Goal: Task Accomplishment & Management: Use online tool/utility

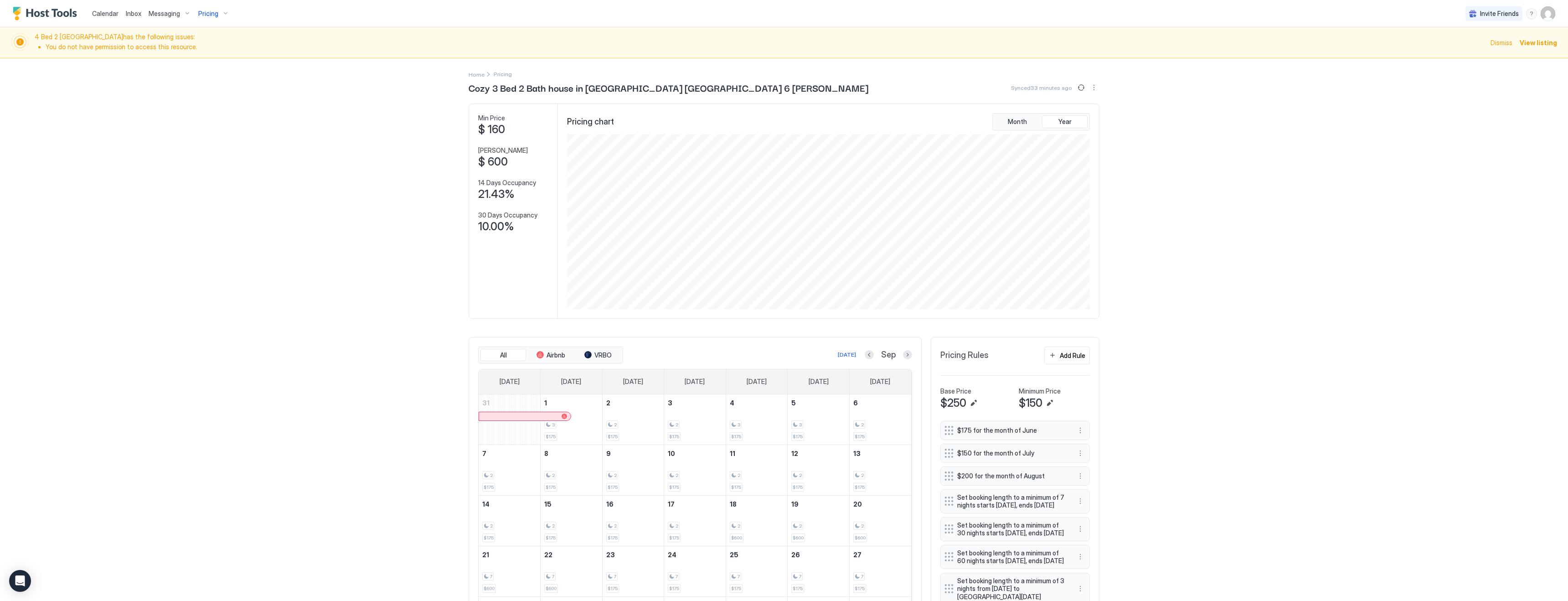
scroll to position [175, 525]
click at [104, 13] on span "Calendar" at bounding box center [105, 13] width 27 height 8
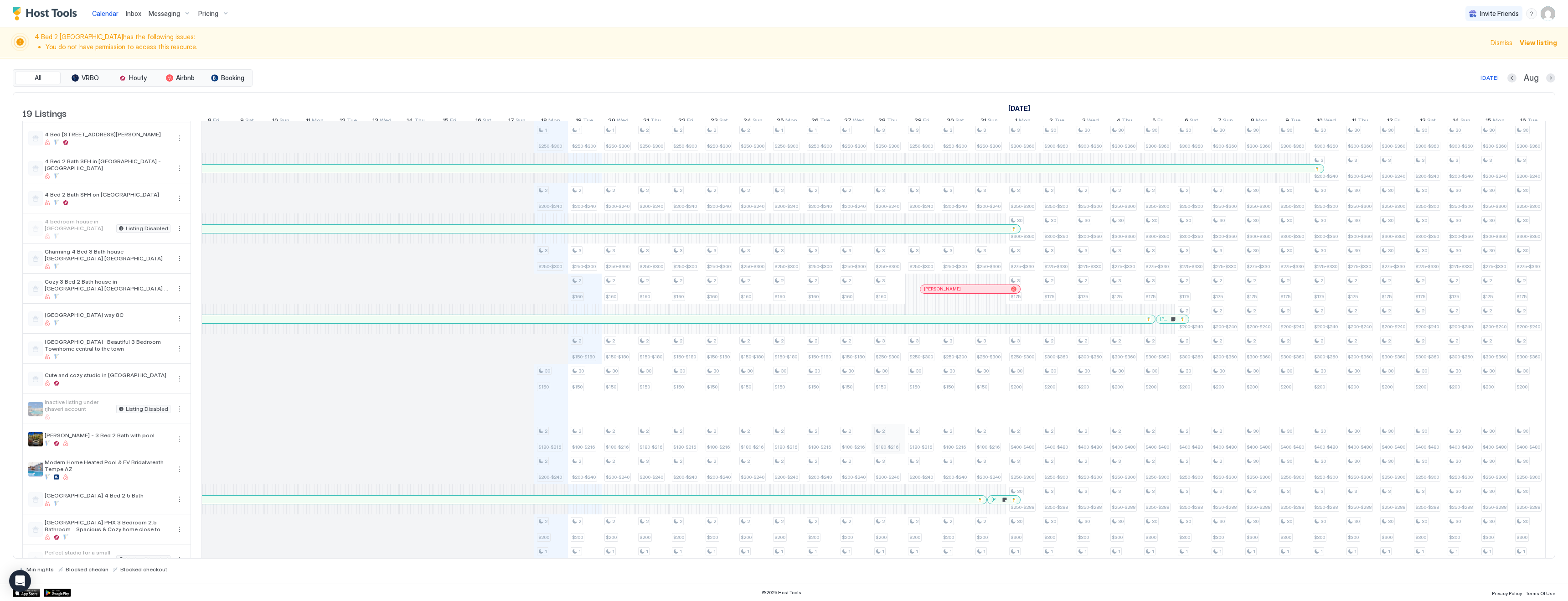
scroll to position [142, 0]
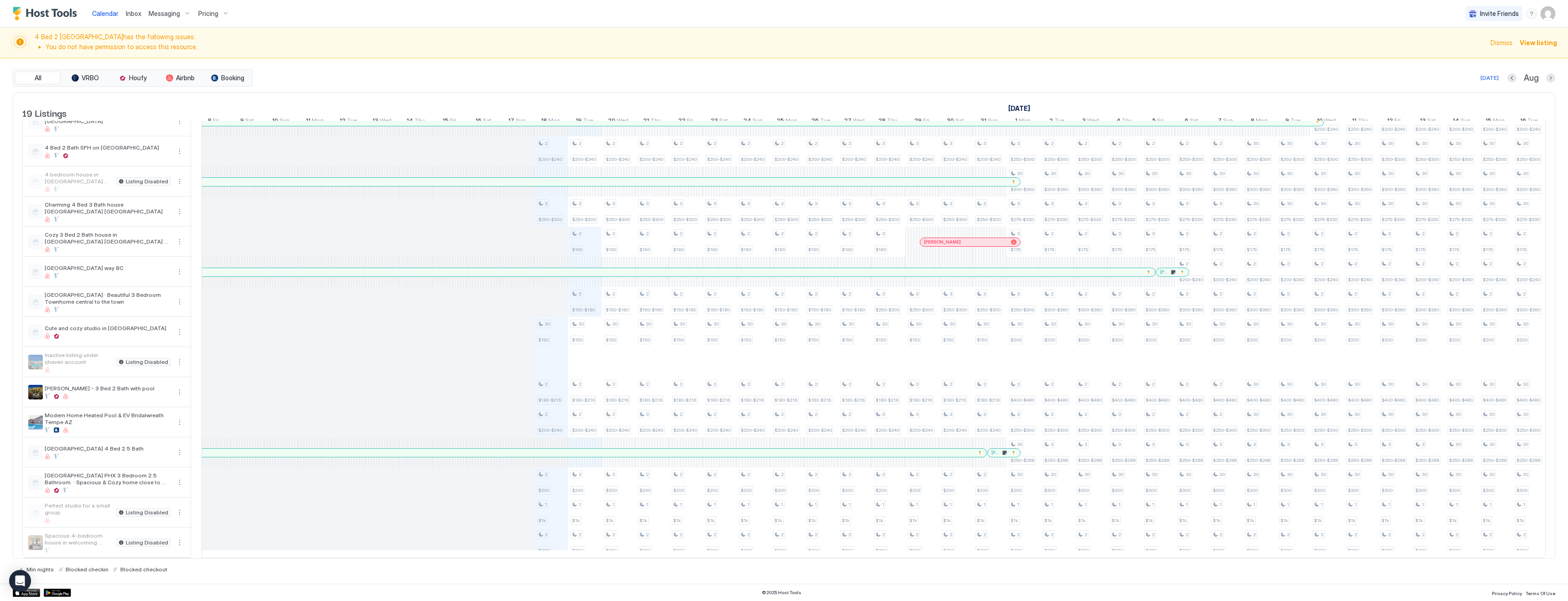
click at [214, 15] on span "Pricing" at bounding box center [208, 13] width 20 height 8
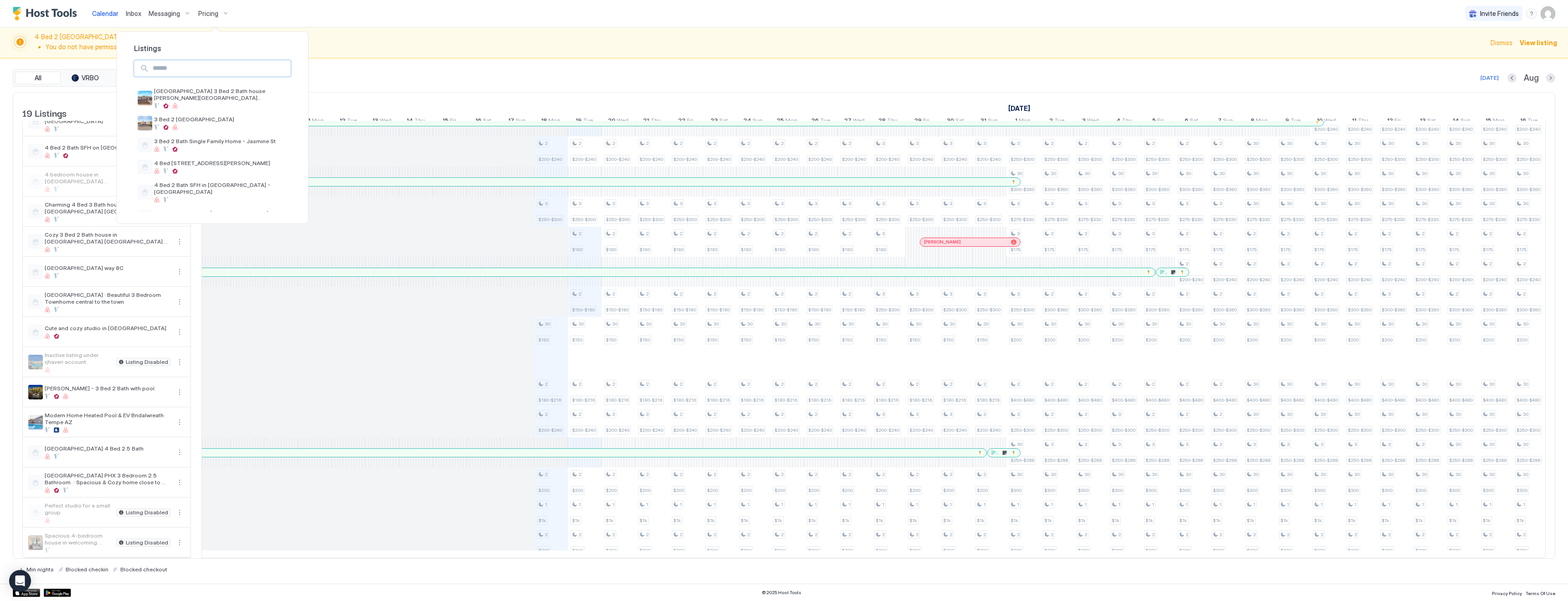
click at [214, 72] on input "Input Field" at bounding box center [220, 68] width 142 height 16
type input "***"
click at [214, 112] on span "[PERSON_NAME] - 3 Bed 2 Bath with pool" at bounding box center [209, 112] width 110 height 7
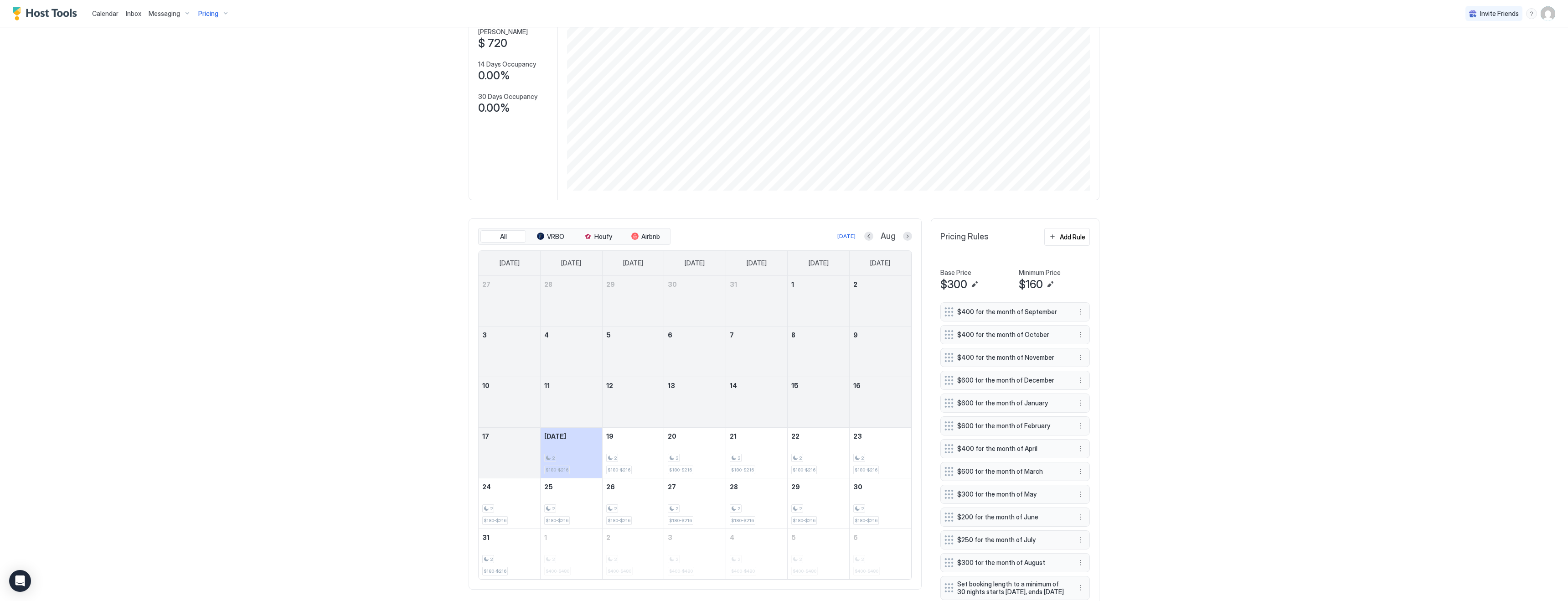
scroll to position [135, 0]
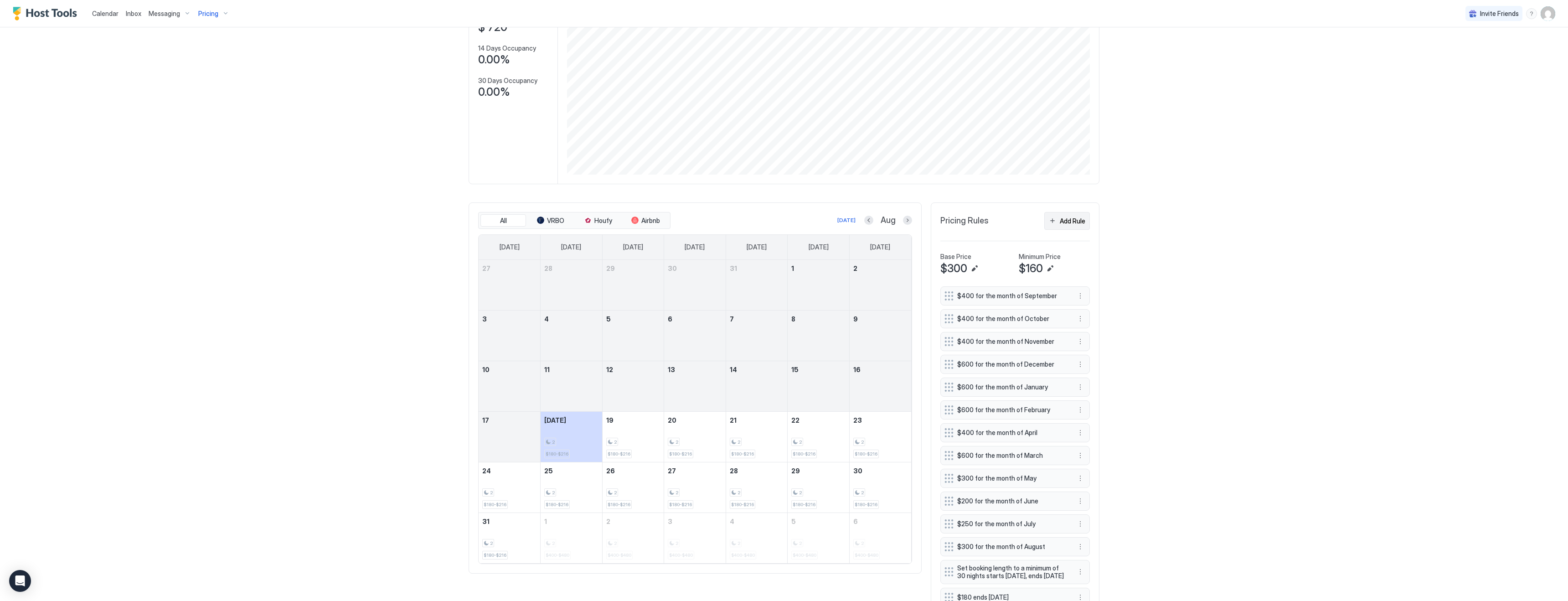
click at [1074, 219] on div "Add Rule" at bounding box center [1072, 221] width 25 height 9
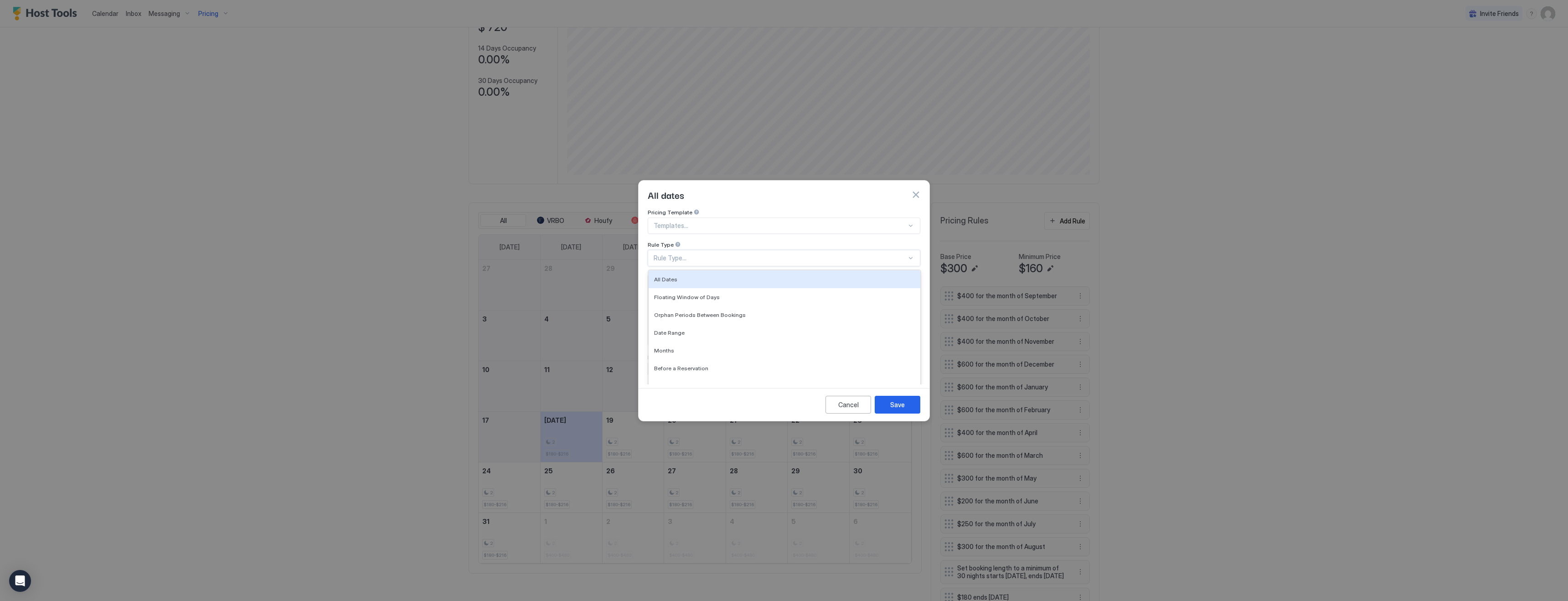
click at [692, 254] on div "Rule Type..." at bounding box center [780, 258] width 253 height 8
click at [684, 329] on div "Date Range" at bounding box center [784, 332] width 260 height 7
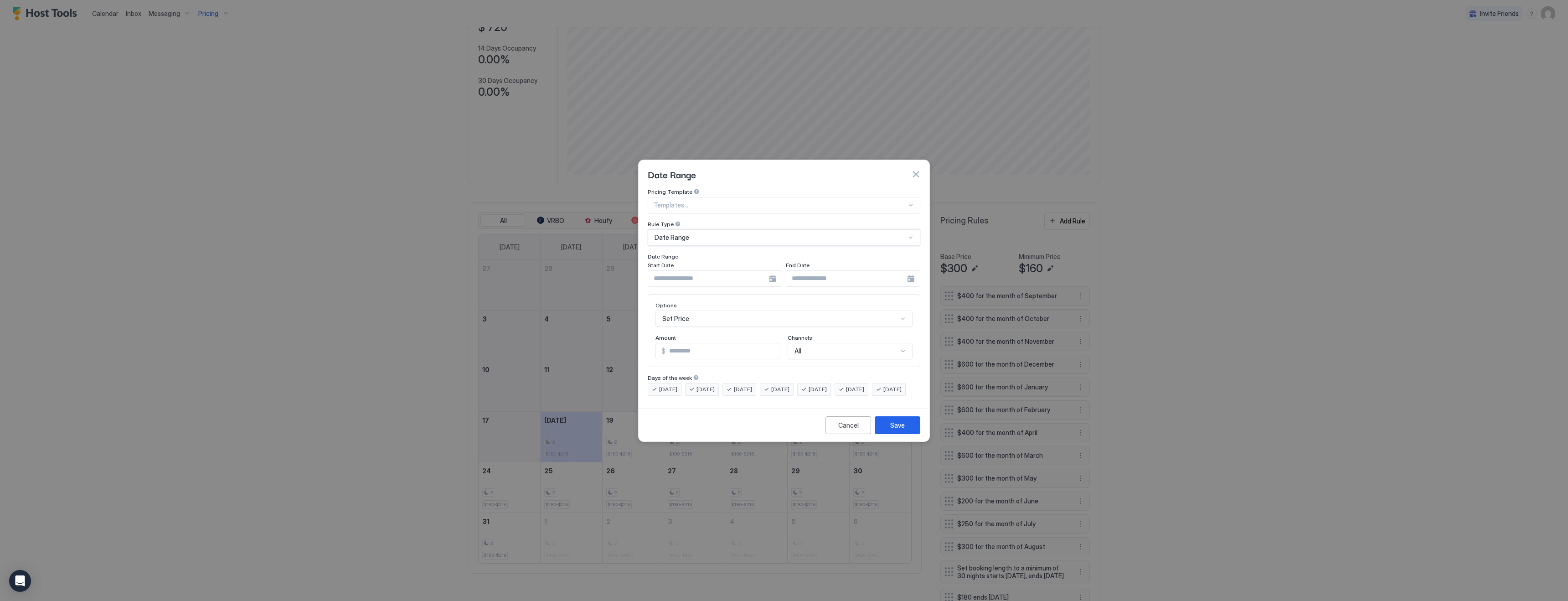
click at [753, 271] on input "Input Field" at bounding box center [709, 278] width 121 height 16
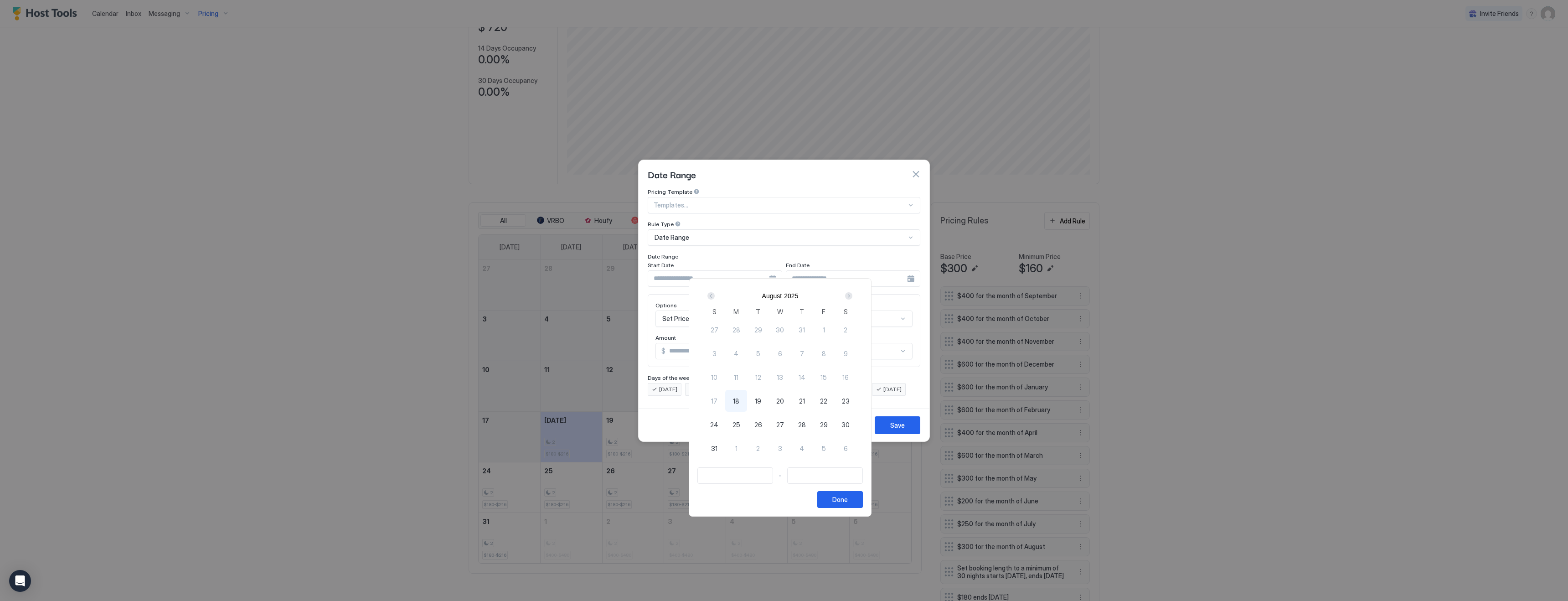
click at [806, 422] on span "28" at bounding box center [802, 425] width 8 height 9
type input "**********"
click at [760, 449] on span "2" at bounding box center [758, 448] width 4 height 9
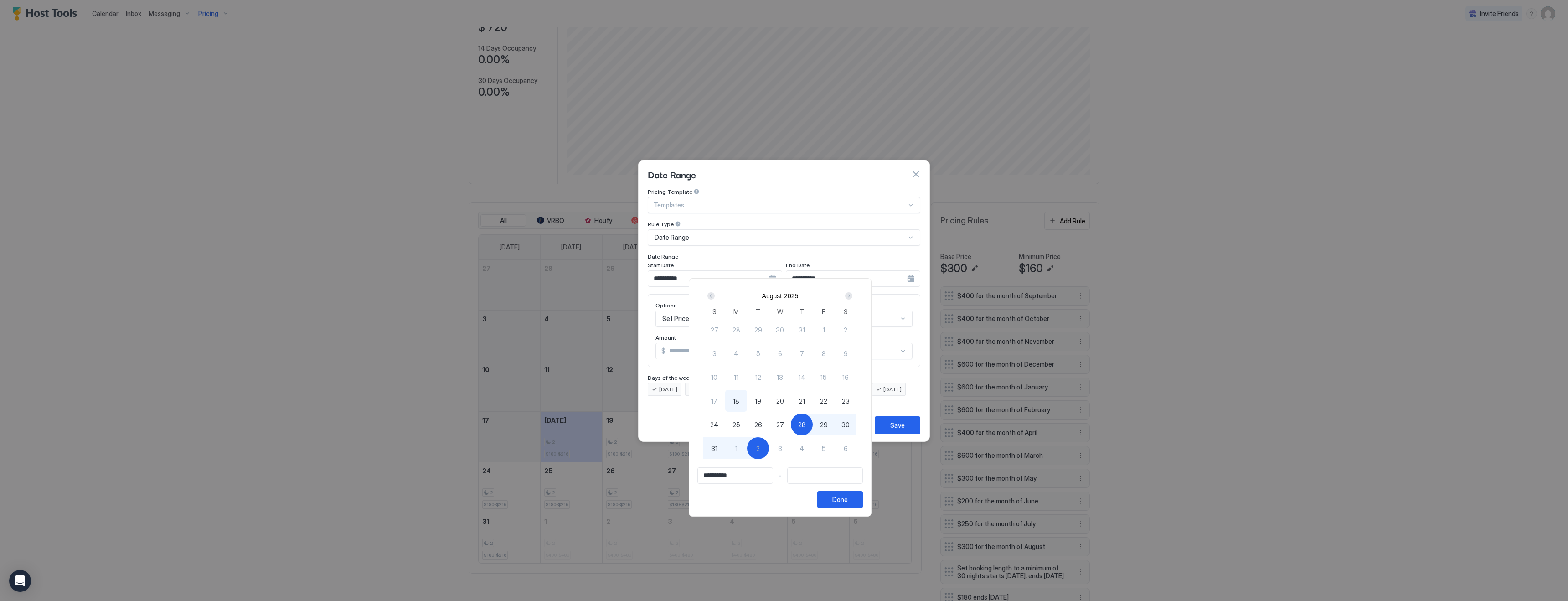
type input "**********"
click at [863, 500] on button "Done" at bounding box center [840, 499] width 46 height 17
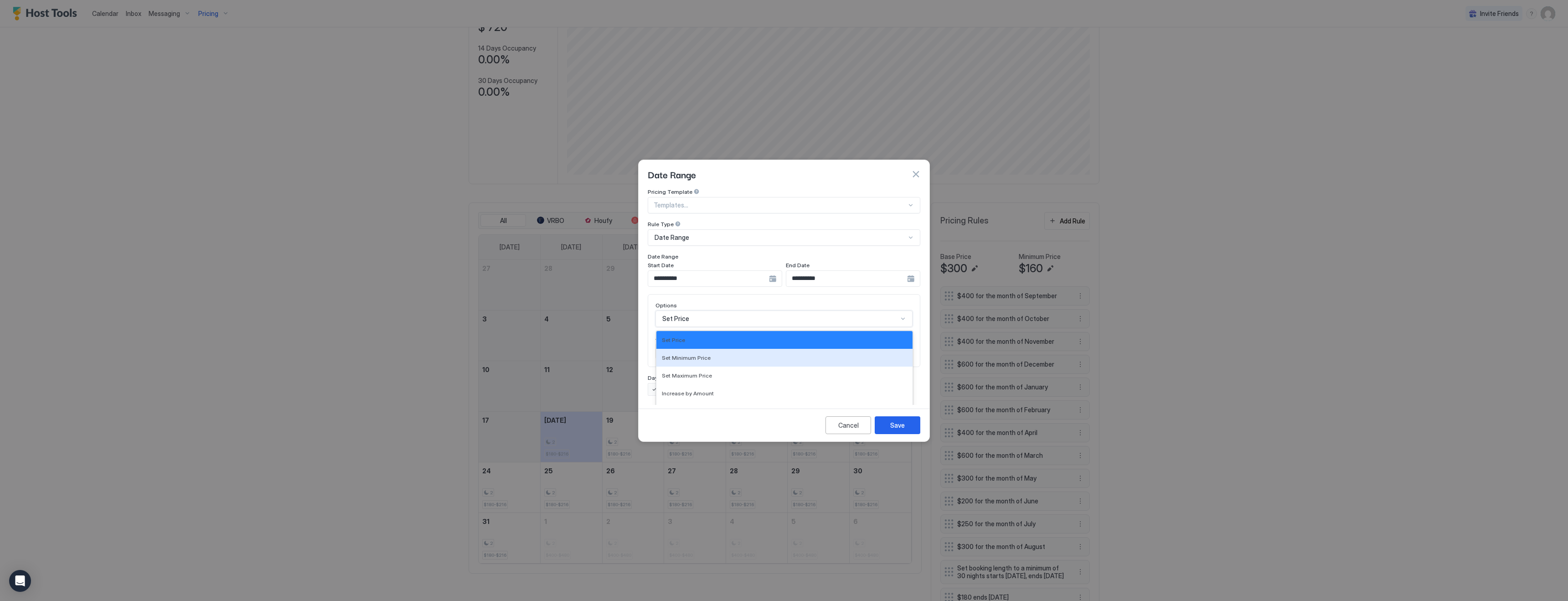
scroll to position [47, 0]
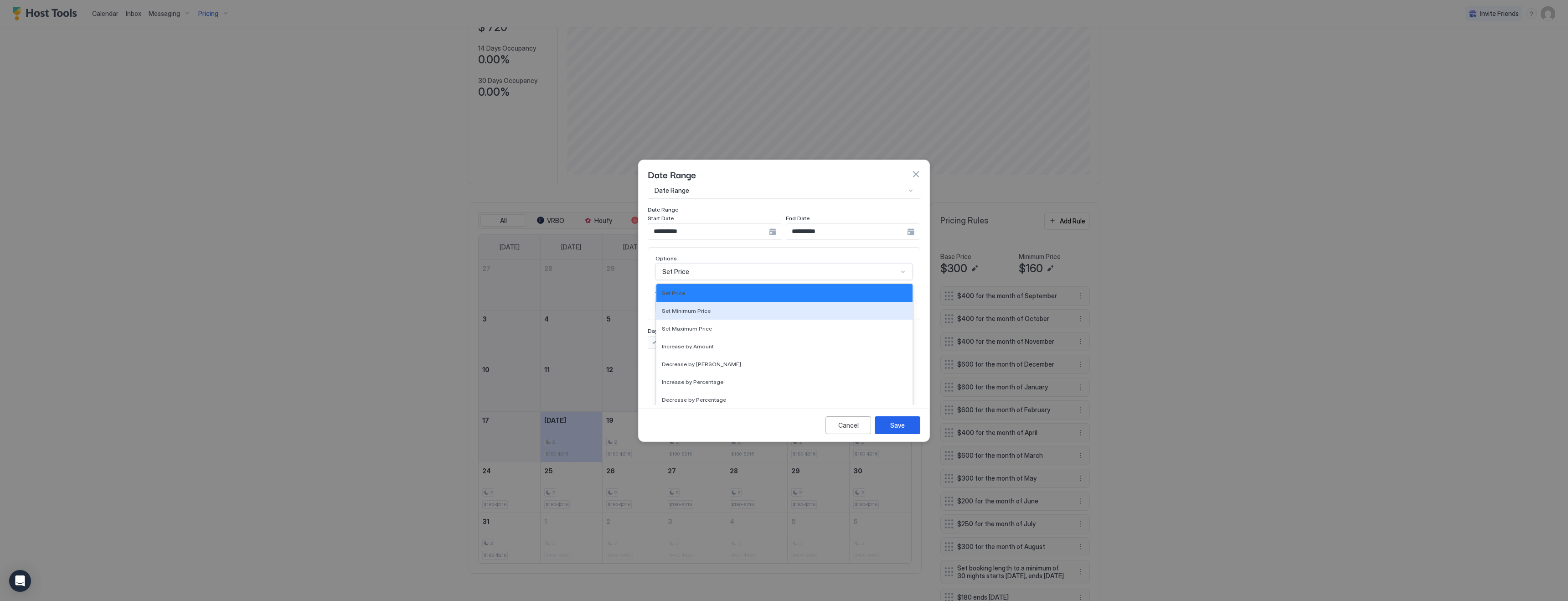
click at [740, 280] on div "Set Minimum Price, 2 of 17. 17 results available. Use Up and Down to choose opt…" at bounding box center [784, 271] width 257 height 17
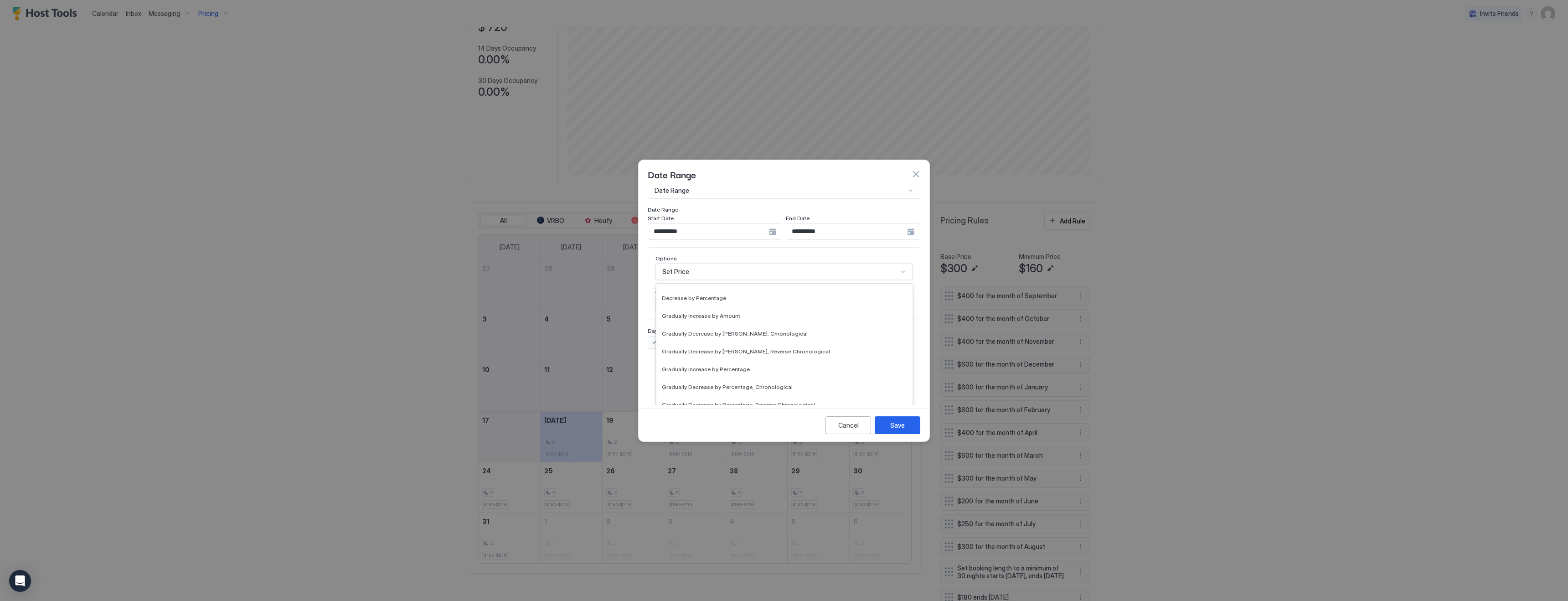
scroll to position [165, 0]
click at [693, 355] on span "Set Minimum Nights" at bounding box center [688, 358] width 53 height 7
click at [708, 343] on input "*" at bounding box center [705, 351] width 98 height 16
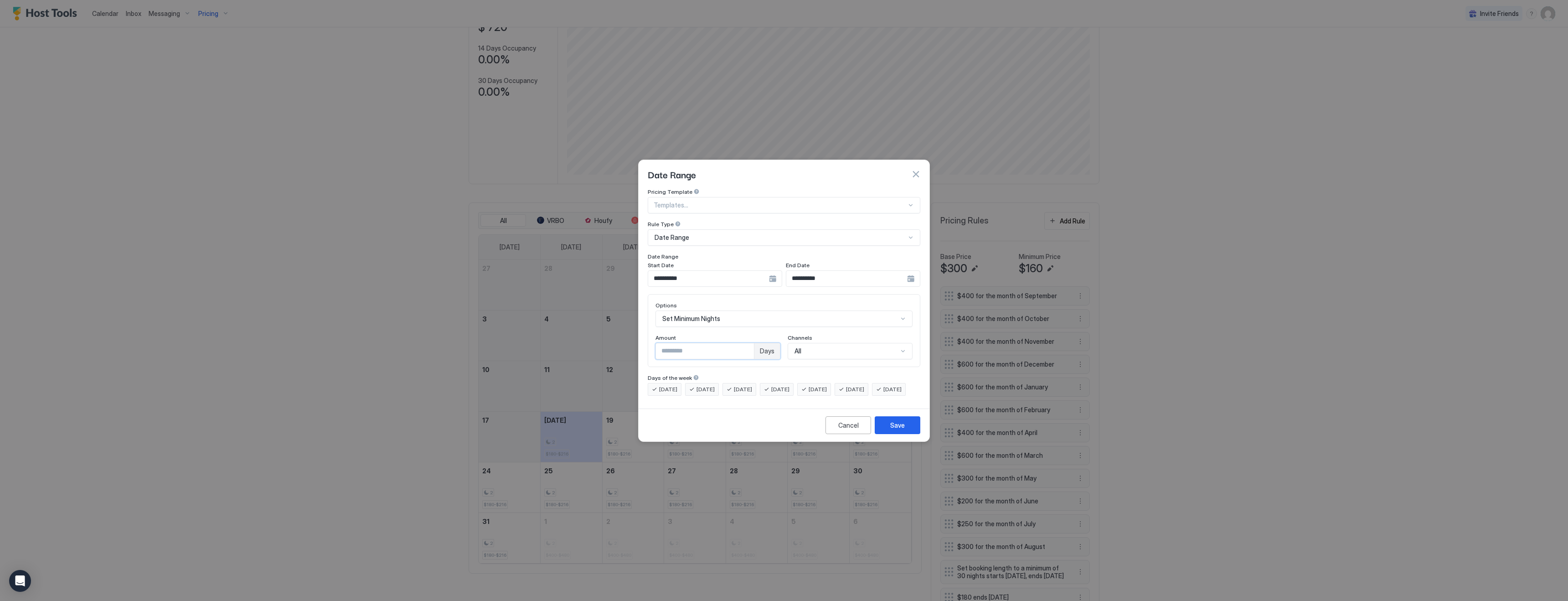
click at [708, 343] on input "*" at bounding box center [705, 351] width 98 height 16
type input "*"
click at [912, 434] on button "Save" at bounding box center [898, 425] width 46 height 18
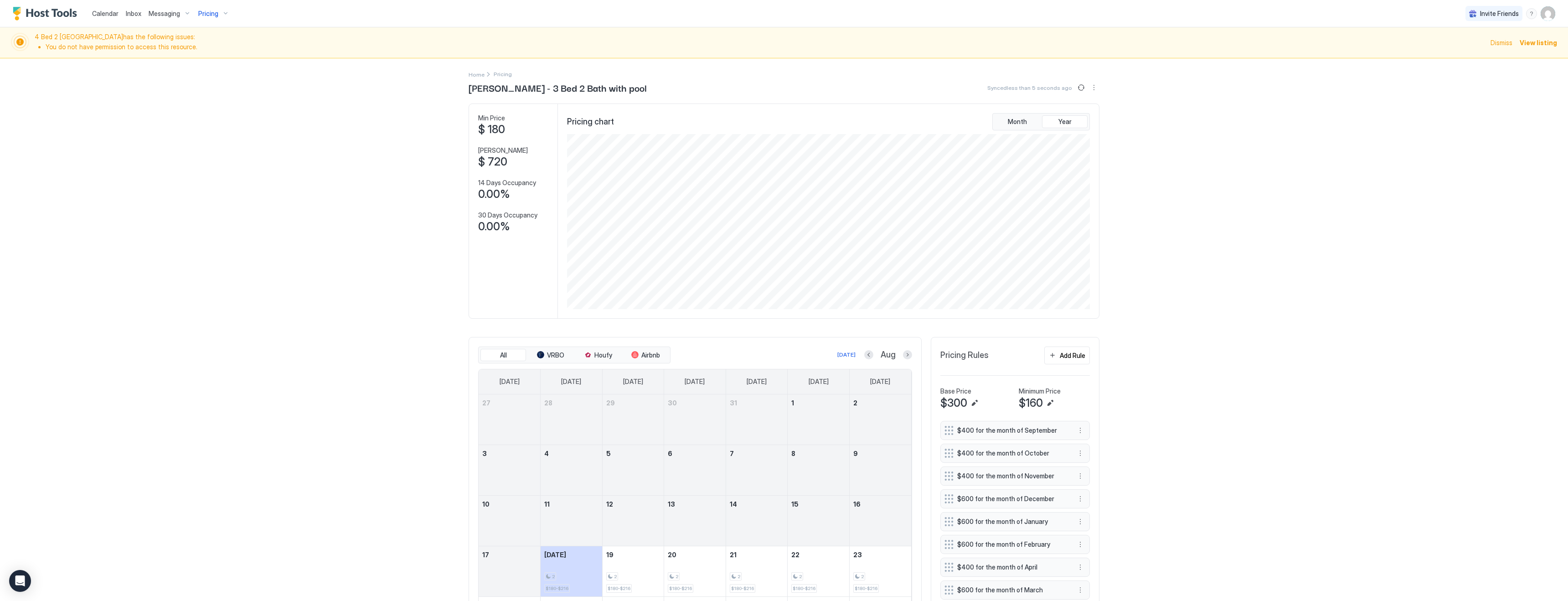
click at [214, 12] on span "Pricing" at bounding box center [208, 13] width 20 height 8
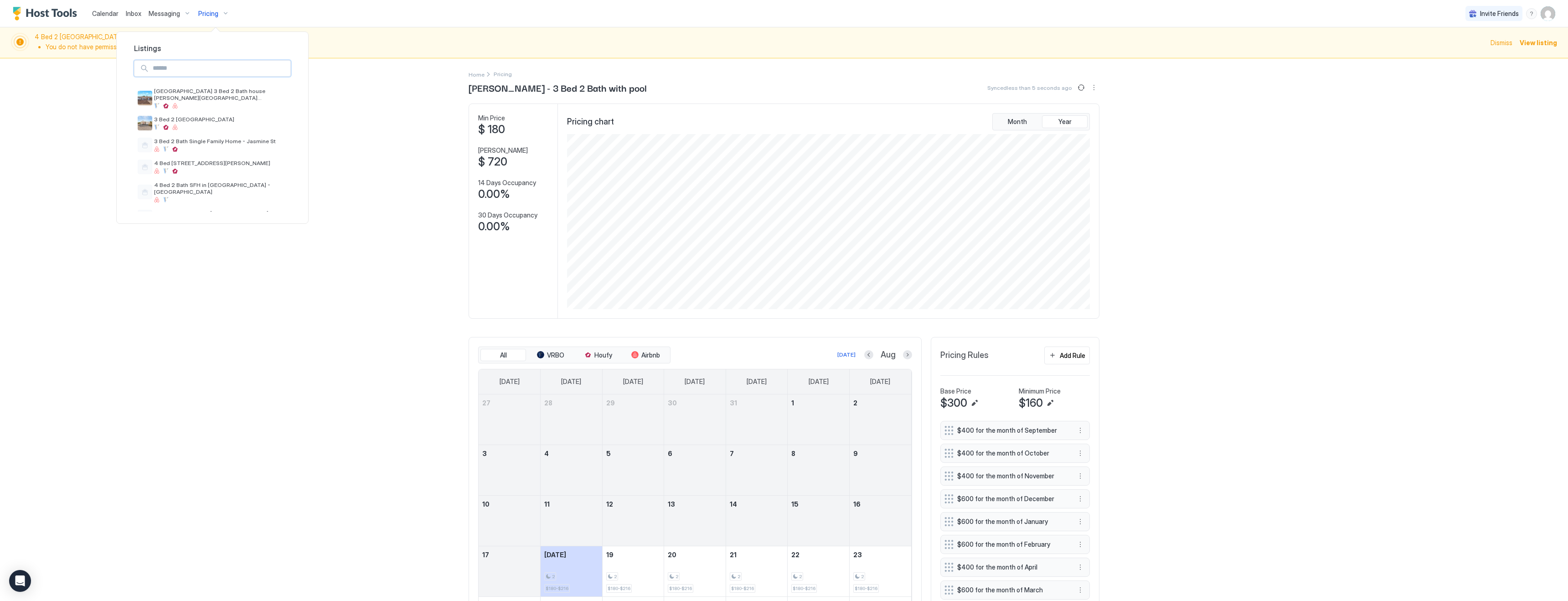
click at [210, 70] on input "Input Field" at bounding box center [220, 68] width 142 height 16
type input "***"
click at [214, 148] on span "[GEOGRAPHIC_DATA] PHX 3 Bedroom 2.5 Bathroom · Spacious & Cozy home close to [G…" at bounding box center [220, 144] width 133 height 13
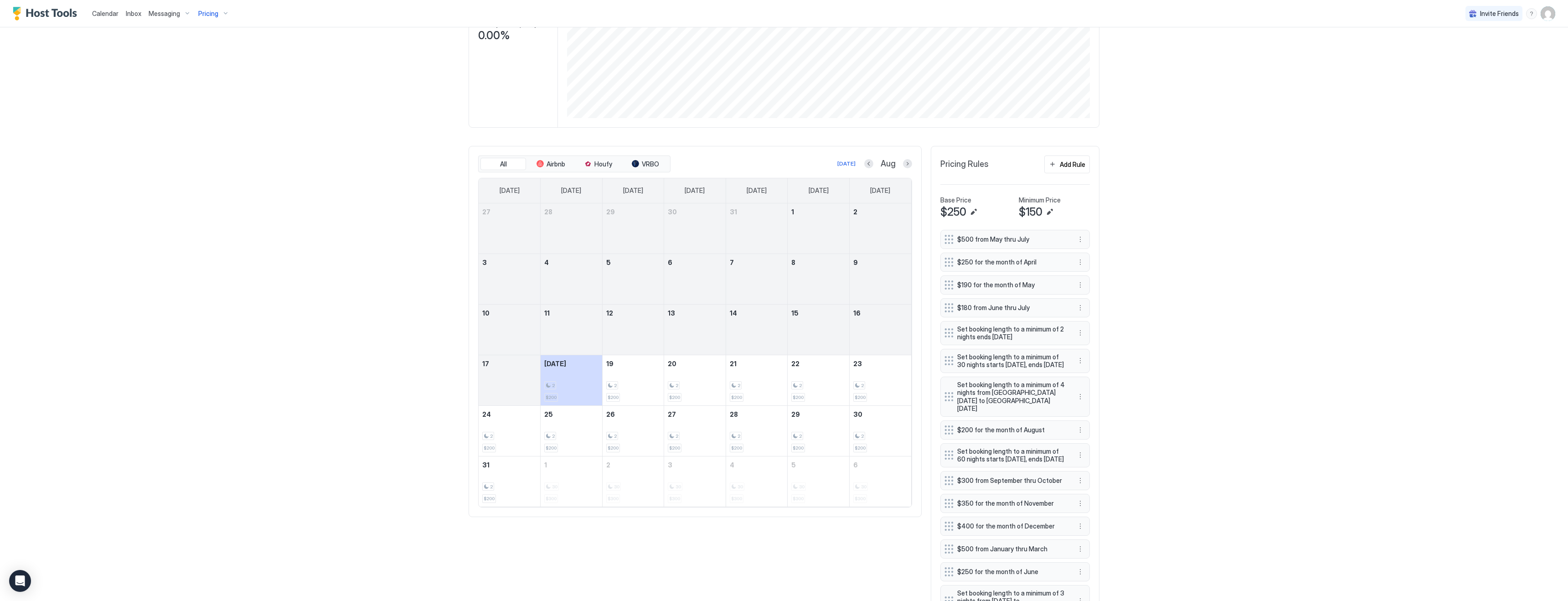
scroll to position [250, 0]
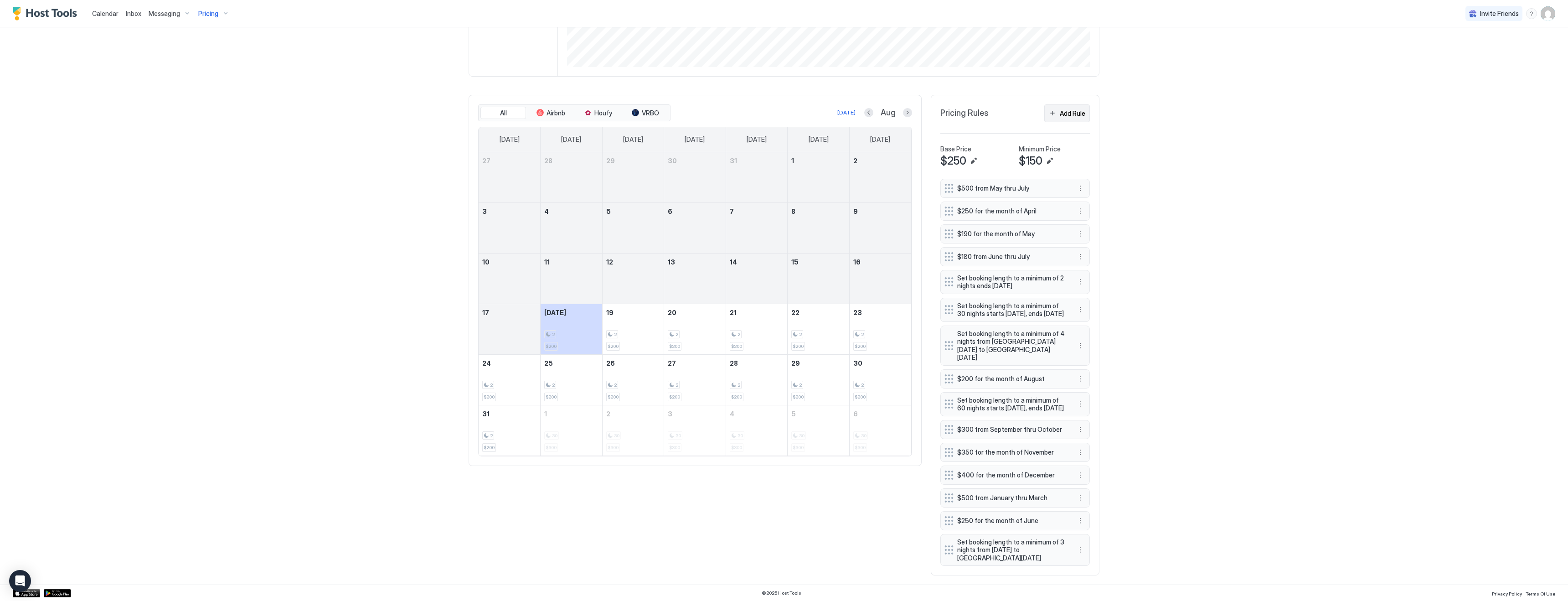
click at [1068, 109] on div "Add Rule" at bounding box center [1072, 113] width 25 height 9
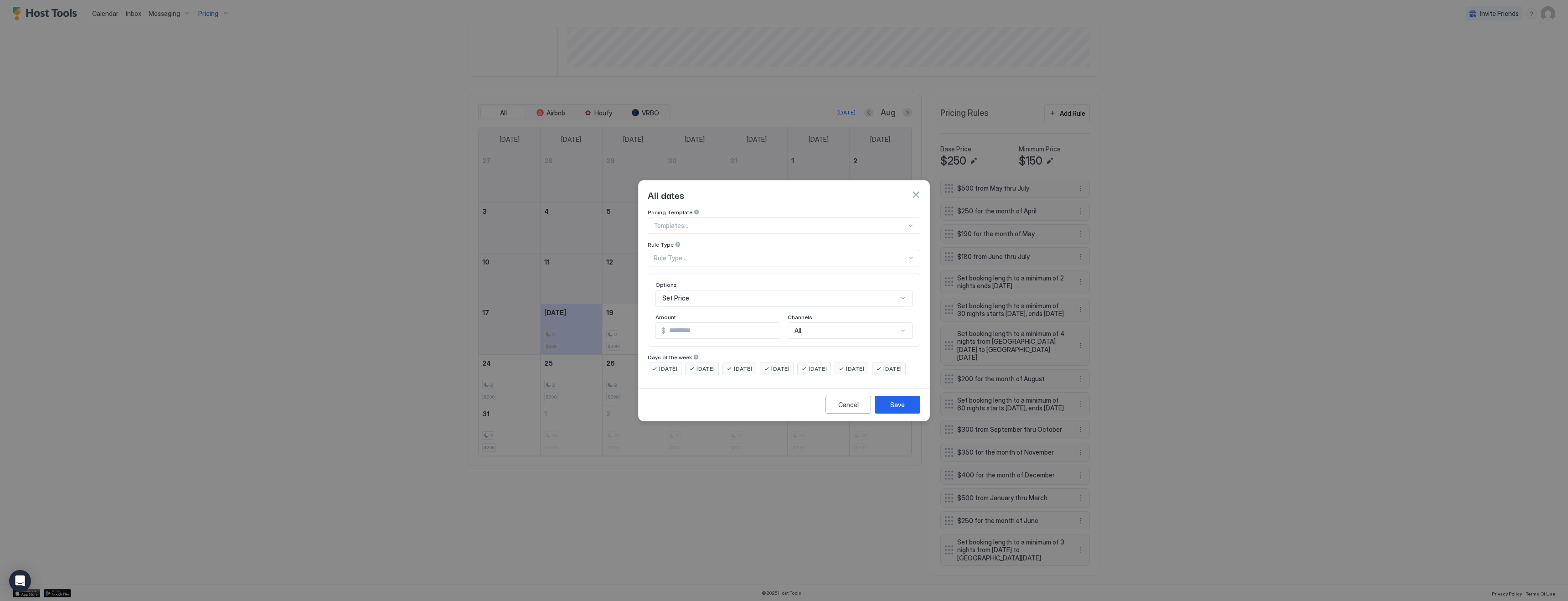
click at [692, 254] on div "Rule Type..." at bounding box center [780, 258] width 253 height 8
click at [676, 329] on span "Date Range" at bounding box center [670, 332] width 31 height 7
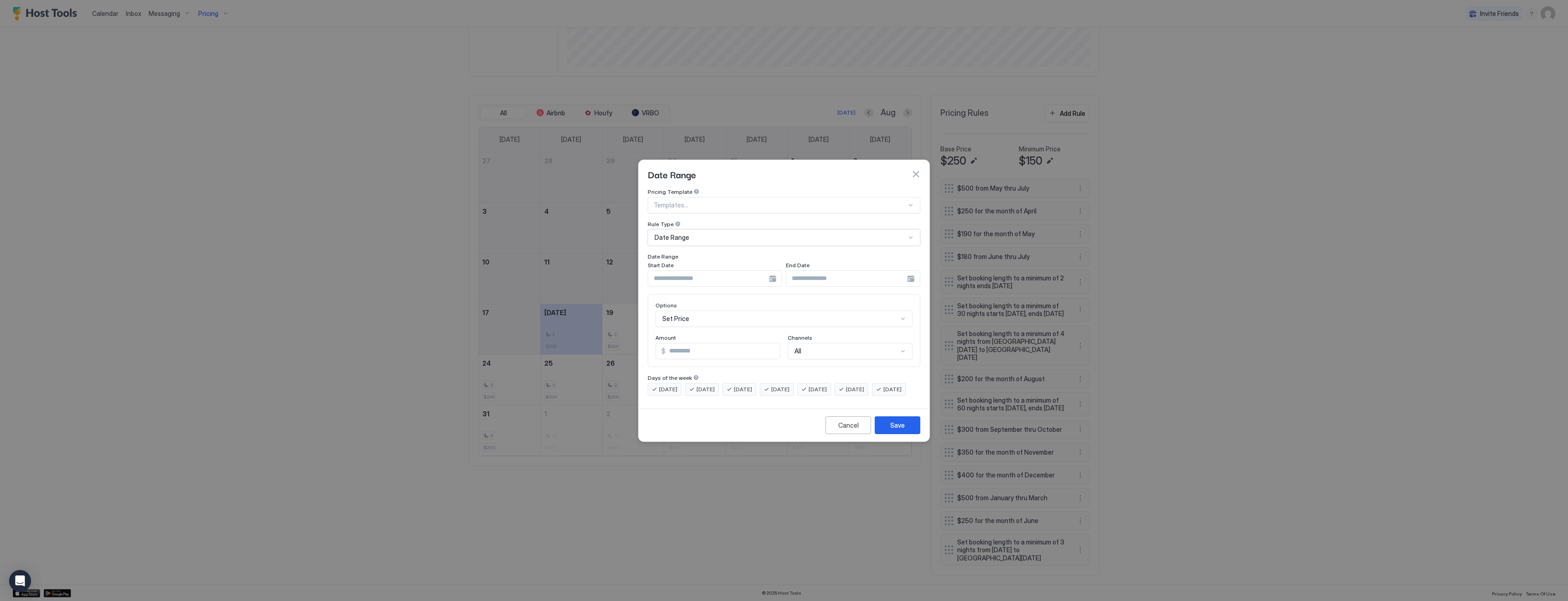
click at [777, 271] on div at bounding box center [714, 278] width 135 height 17
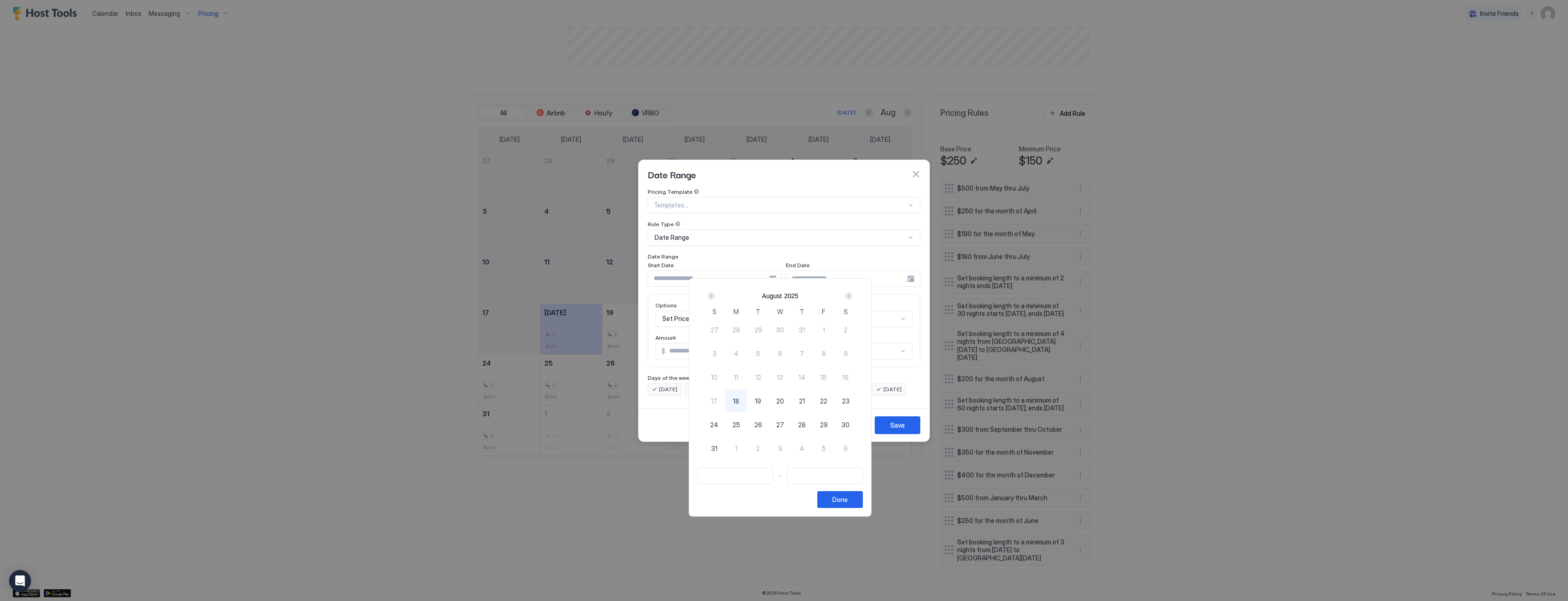
click at [806, 425] on span "28" at bounding box center [802, 425] width 8 height 9
type input "**********"
click at [760, 447] on span "2" at bounding box center [758, 448] width 4 height 9
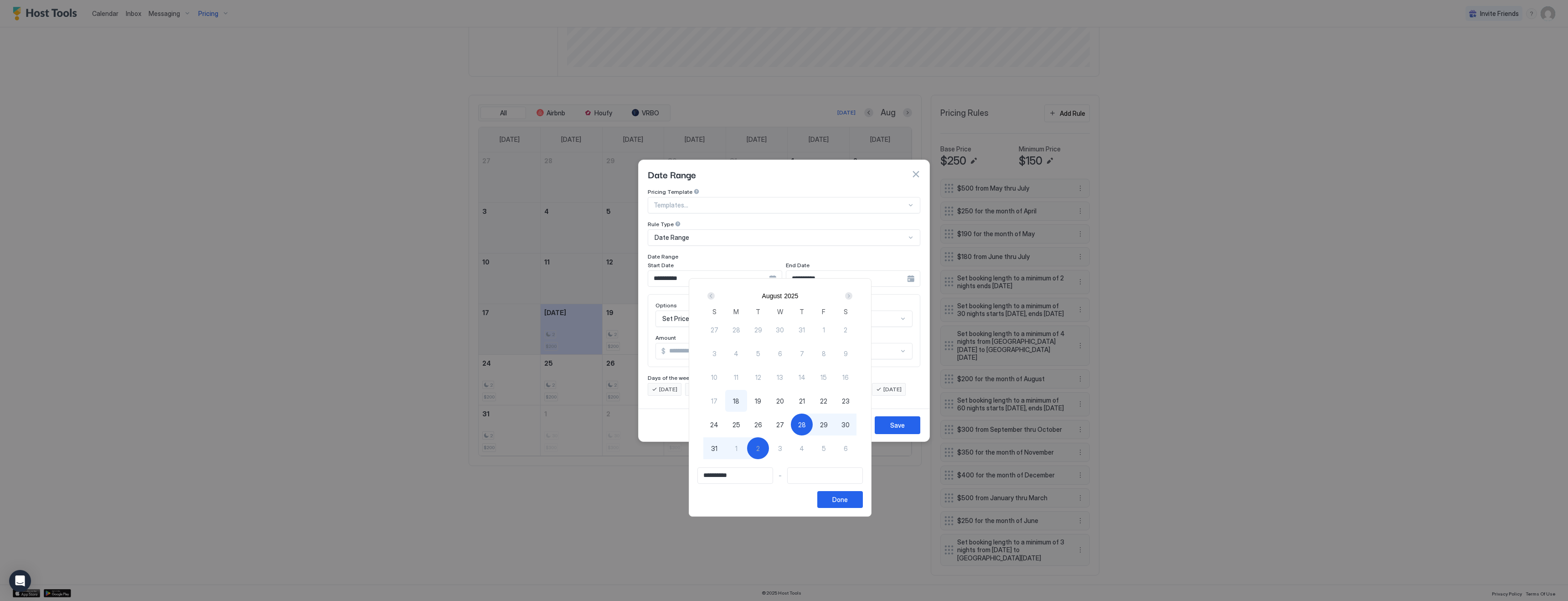
type input "**********"
click at [843, 491] on button "Done" at bounding box center [840, 499] width 46 height 17
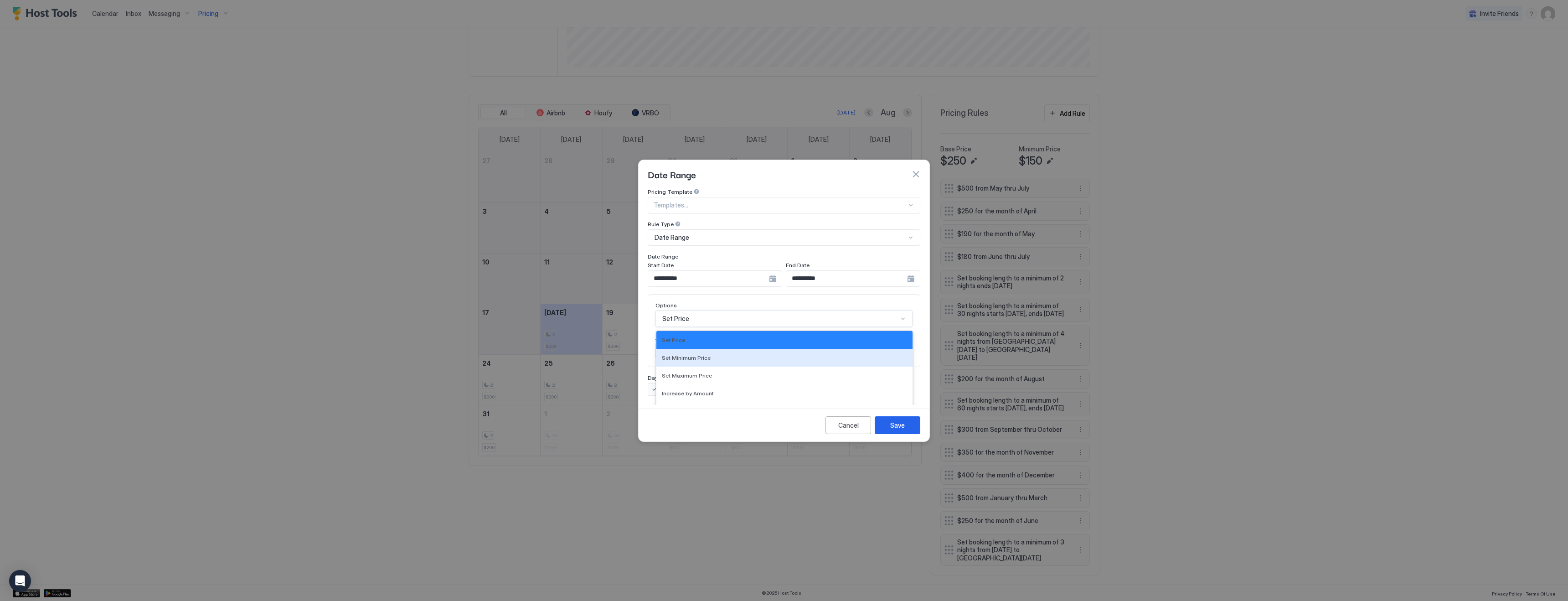
click at [710, 311] on div "Set Minimum Price, 2 of 17. 17 results available. Use Up and Down to choose opt…" at bounding box center [784, 319] width 257 height 17
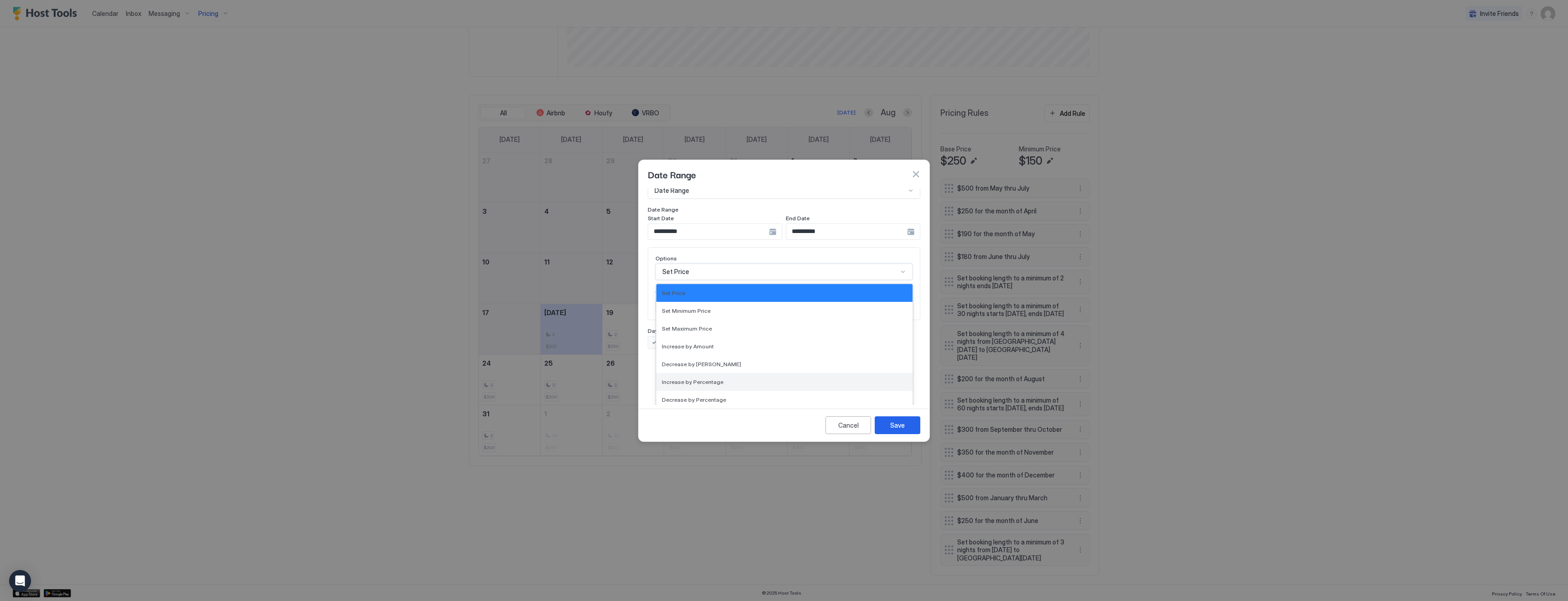
scroll to position [165, 0]
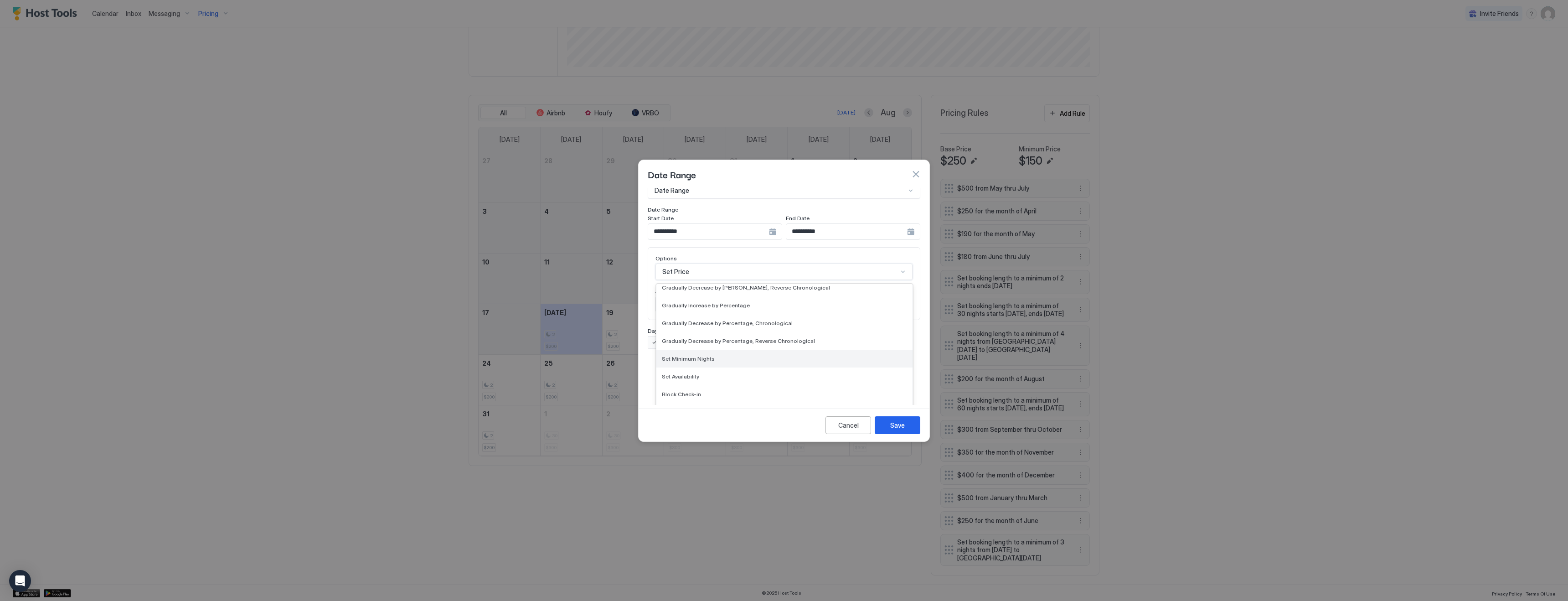
click at [701, 355] on span "Set Minimum Nights" at bounding box center [688, 358] width 53 height 7
click at [710, 345] on input "*" at bounding box center [705, 351] width 98 height 16
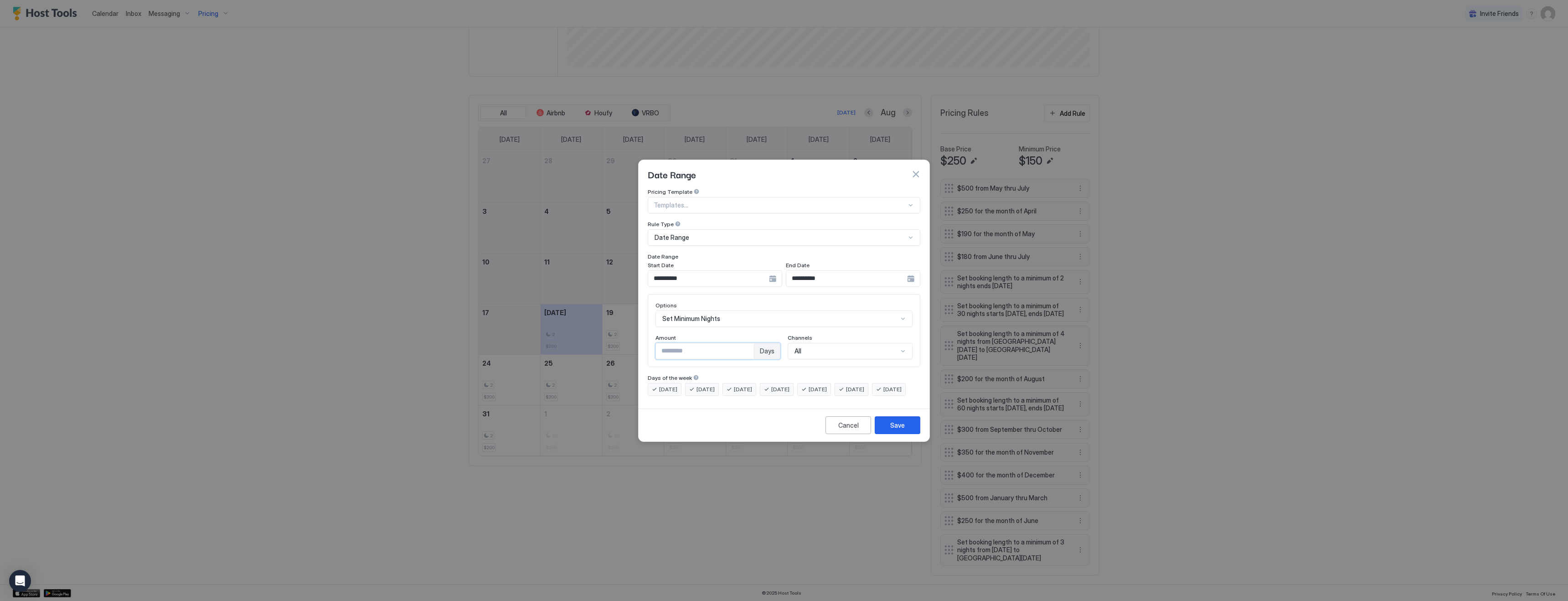
type input "*"
click at [890, 434] on button "Save" at bounding box center [898, 425] width 46 height 18
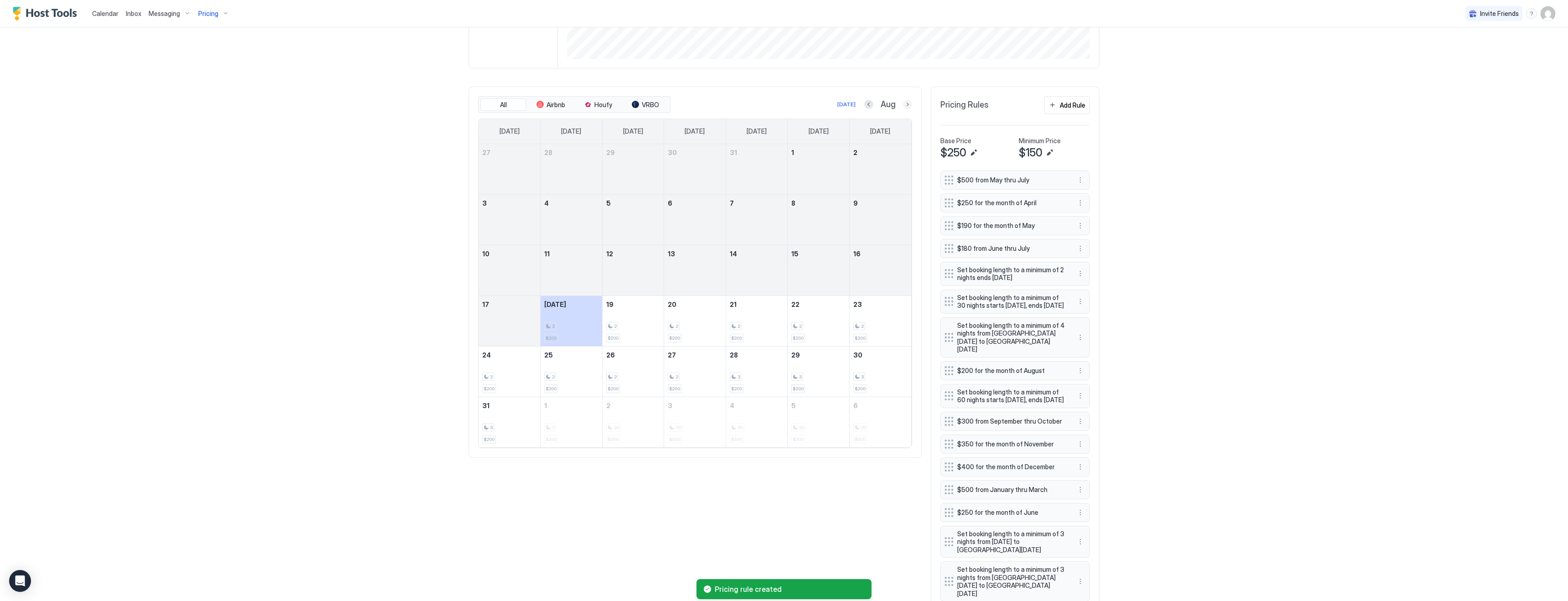
click at [908, 102] on button "Next month" at bounding box center [908, 105] width 9 height 9
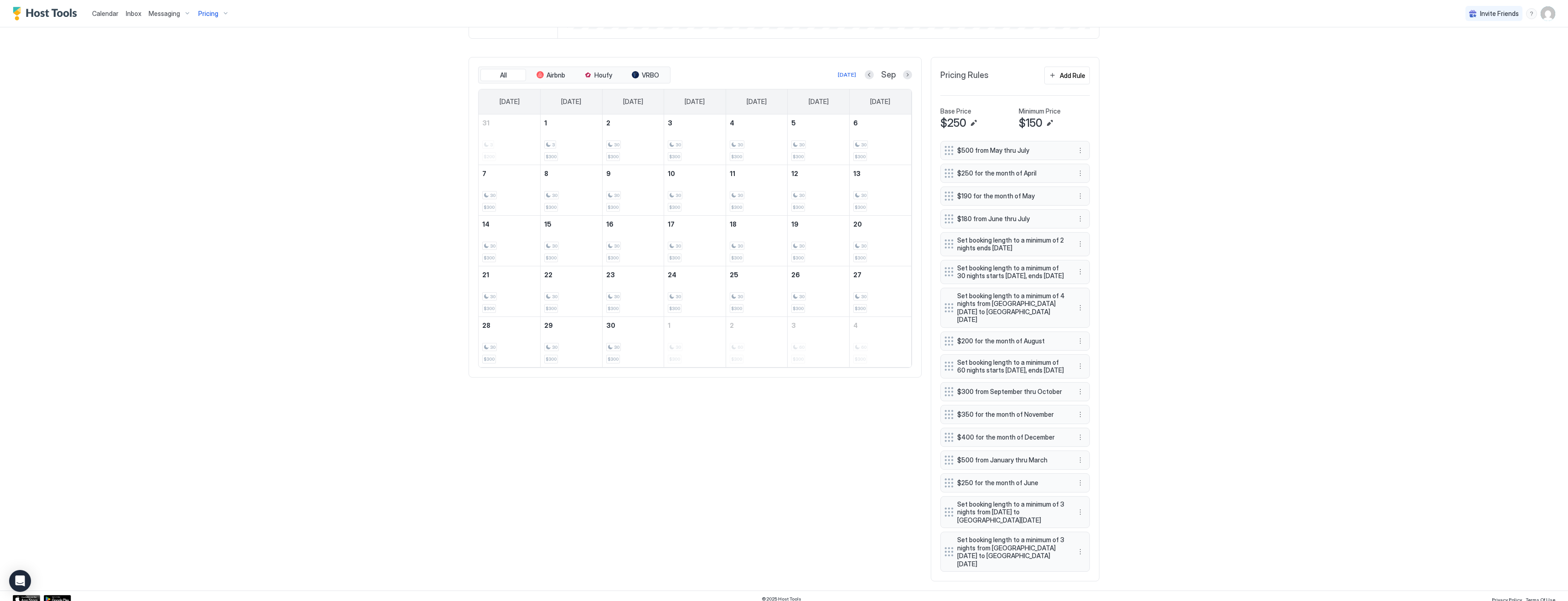
scroll to position [286, 0]
click at [1066, 72] on div "Add Rule" at bounding box center [1072, 69] width 25 height 9
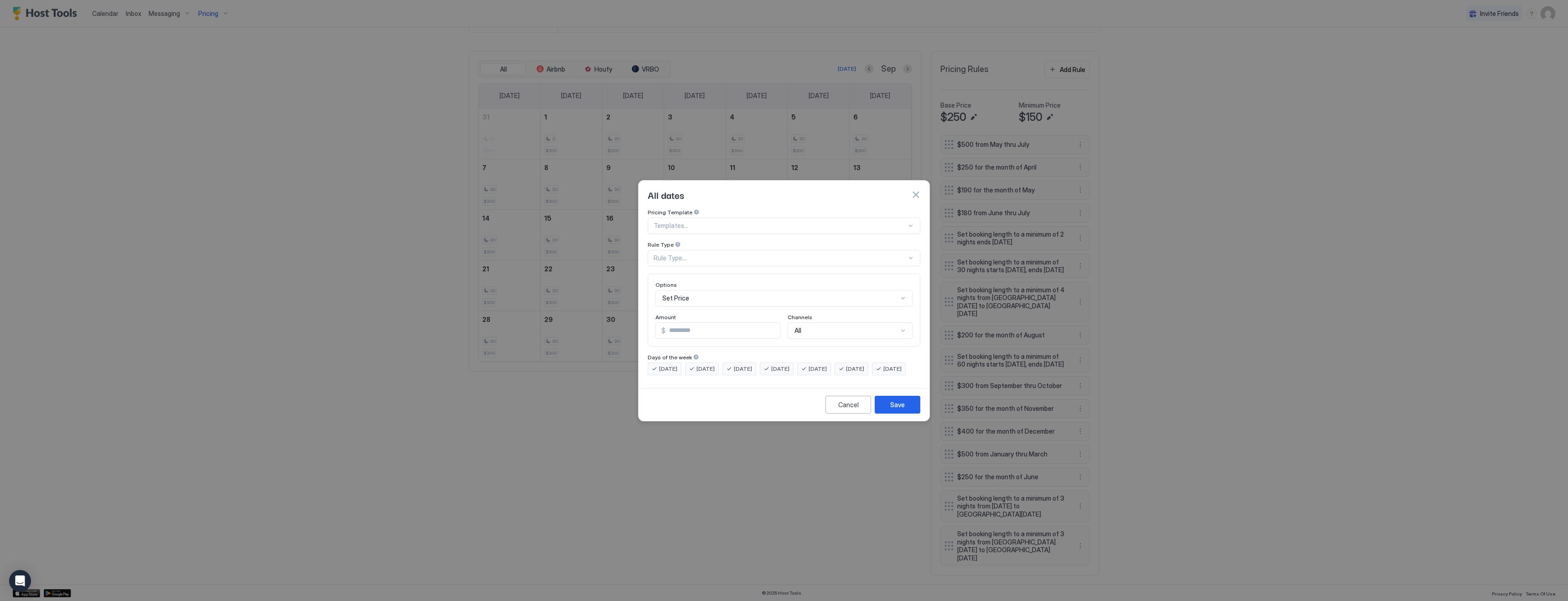
click at [775, 254] on div "Rule Type..." at bounding box center [780, 258] width 253 height 8
click at [670, 347] on span "Months" at bounding box center [664, 350] width 20 height 7
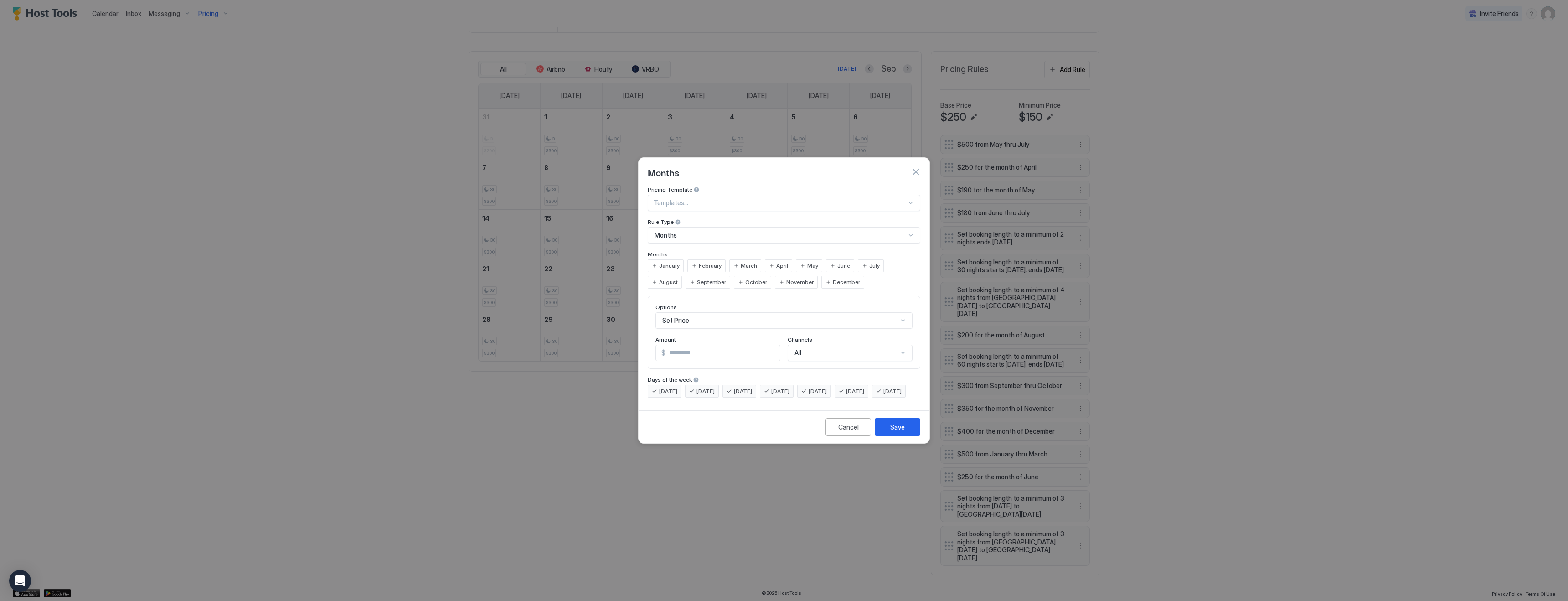
click at [697, 278] on span "September" at bounding box center [711, 282] width 29 height 8
click at [717, 348] on input "*" at bounding box center [722, 353] width 114 height 16
click at [719, 345] on input "***" at bounding box center [722, 353] width 114 height 16
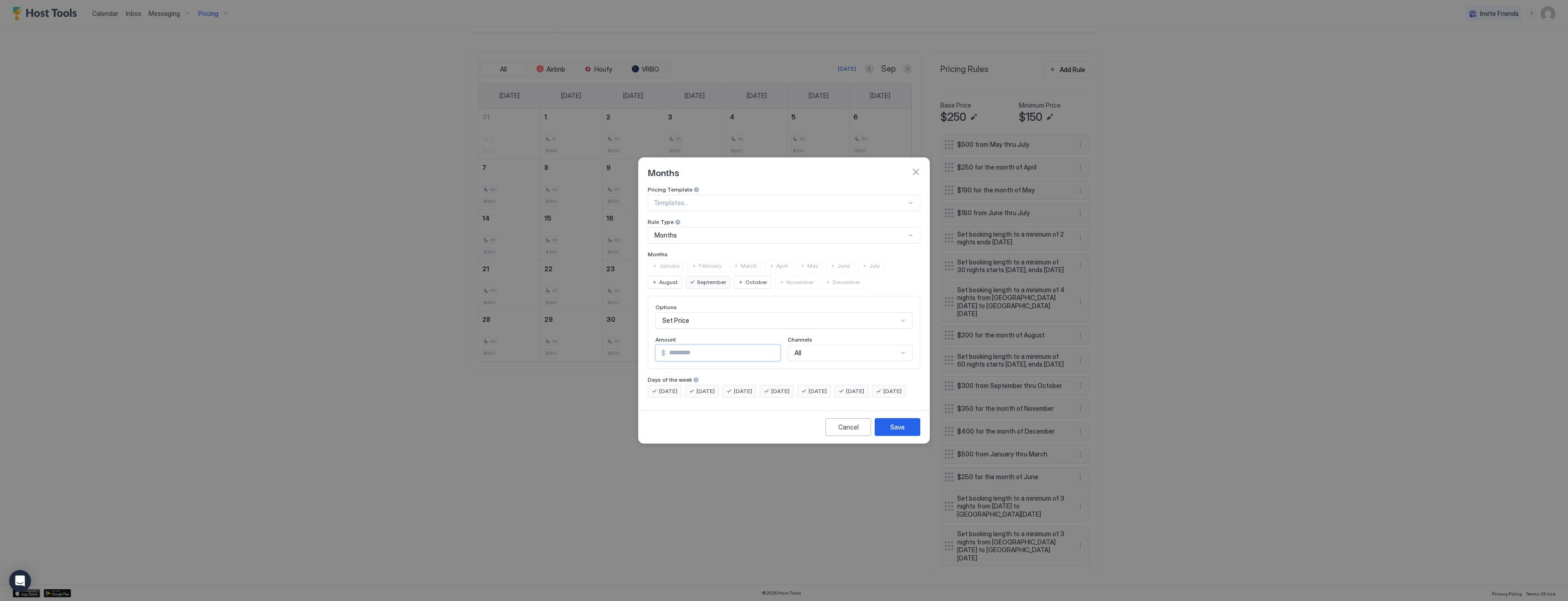
click at [719, 345] on input "***" at bounding box center [722, 353] width 114 height 16
type input "***"
click at [889, 436] on button "Save" at bounding box center [898, 426] width 46 height 18
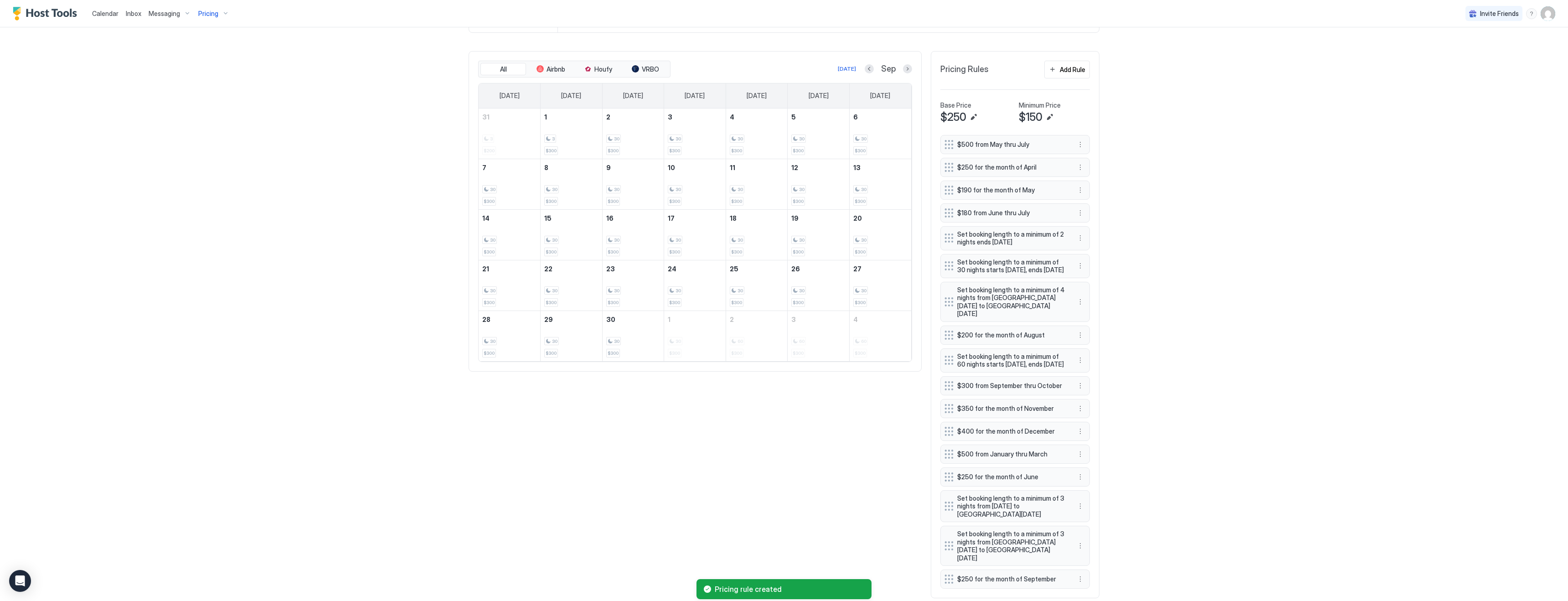
scroll to position [308, 0]
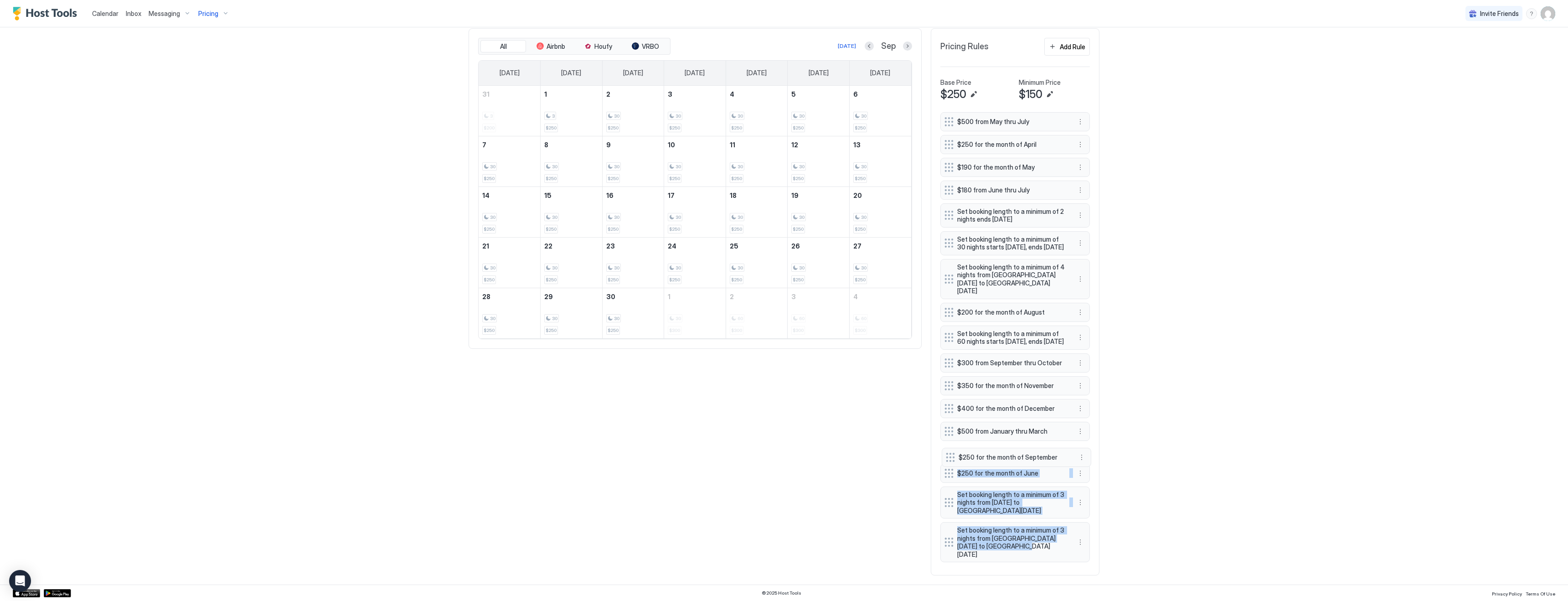
drag, startPoint x: 948, startPoint y: 557, endPoint x: 950, endPoint y: 458, distance: 99.0
click at [950, 458] on div "$500 from May thru July $250 for the month of April $190 for the month of May $…" at bounding box center [1016, 339] width 149 height 454
click at [1071, 42] on div "Add Rule" at bounding box center [1072, 46] width 25 height 9
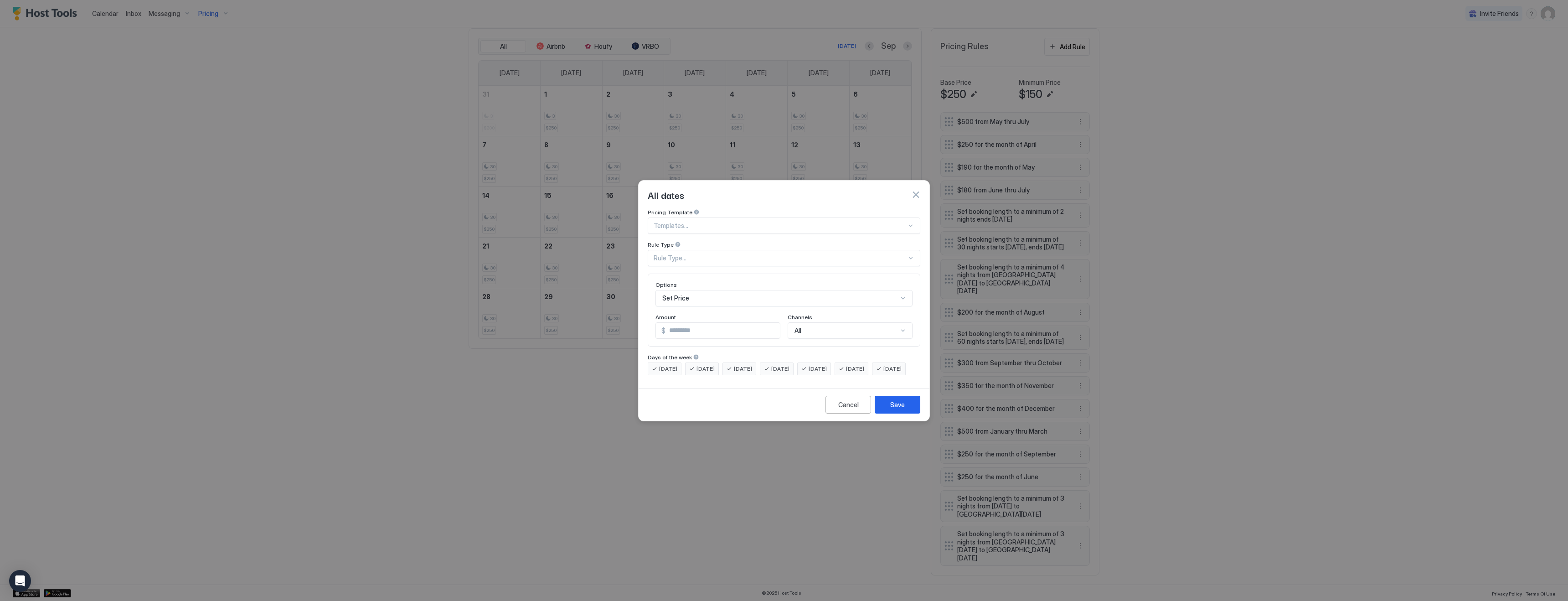
click at [683, 254] on div "Rule Type..." at bounding box center [780, 258] width 253 height 8
click at [684, 222] on div at bounding box center [780, 226] width 253 height 8
type input "***"
click at [685, 260] on span "VRBO: +20% all dates" at bounding box center [684, 264] width 58 height 7
type input "**"
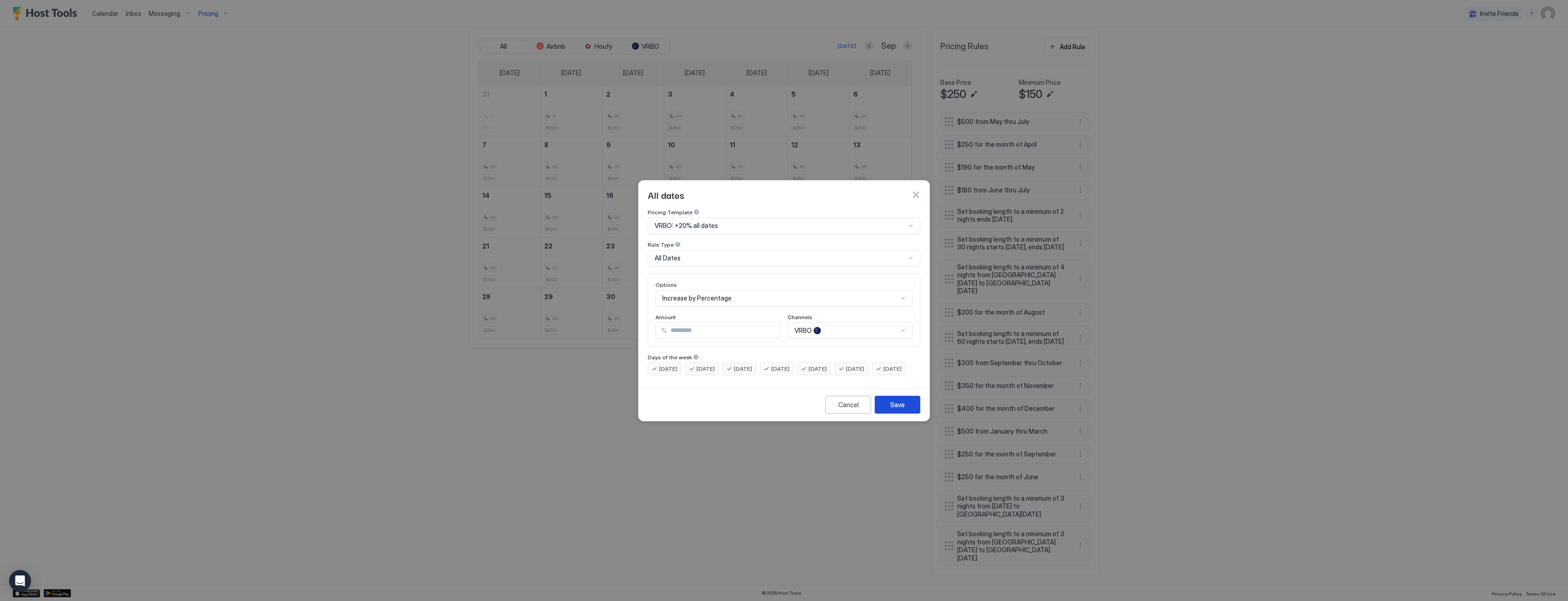
click at [895, 409] on div "Save" at bounding box center [898, 404] width 15 height 9
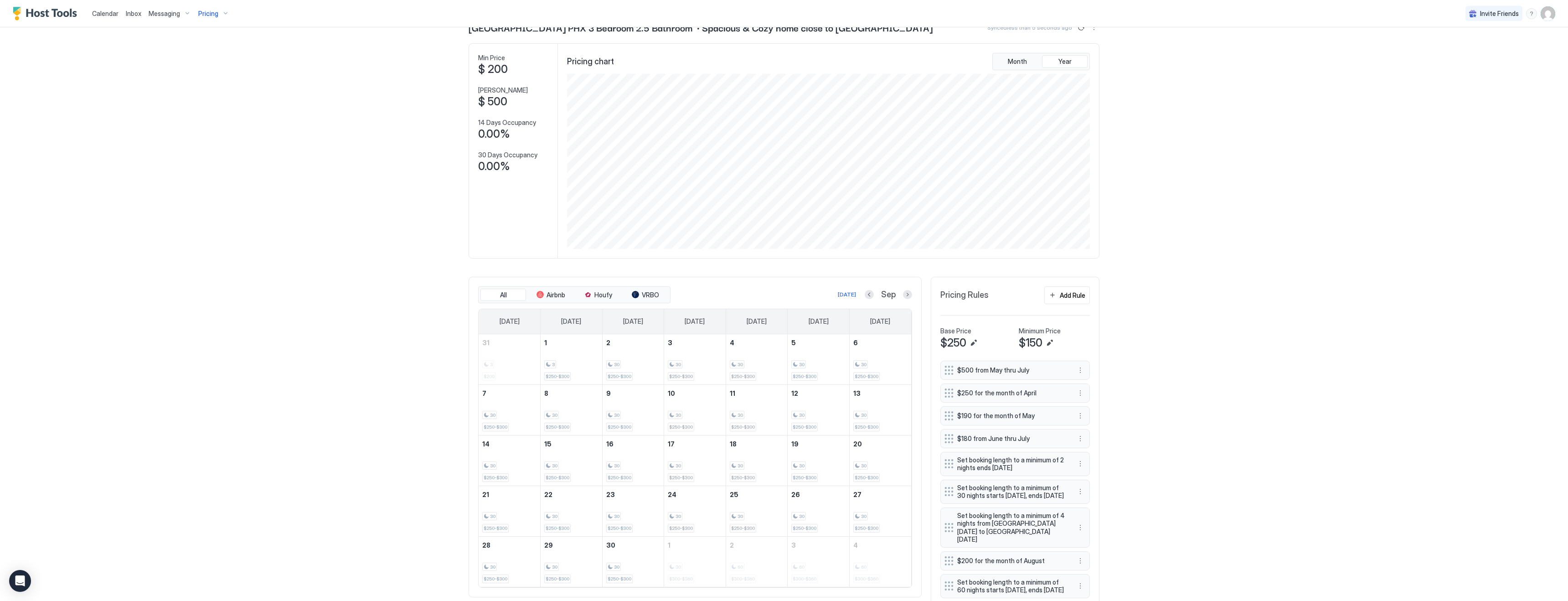
scroll to position [0, 0]
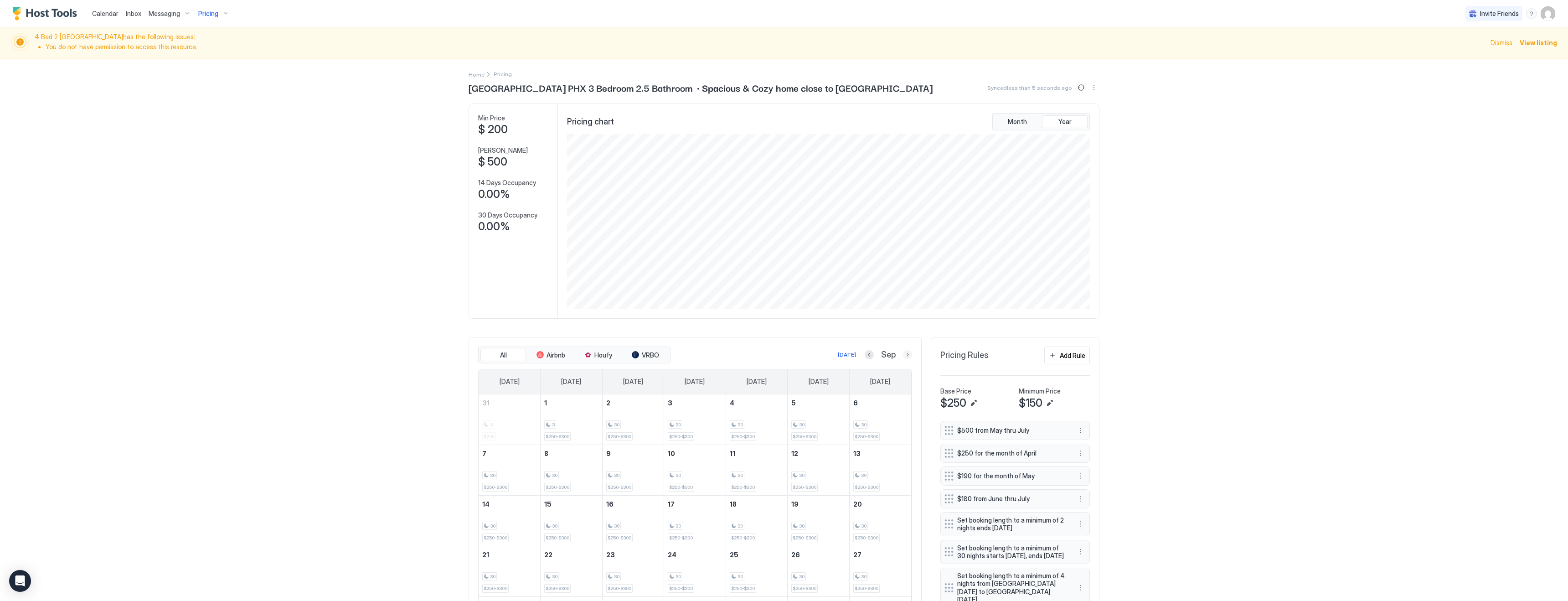
click at [908, 354] on button "Next month" at bounding box center [908, 355] width 9 height 9
